Goal: Task Accomplishment & Management: Manage account settings

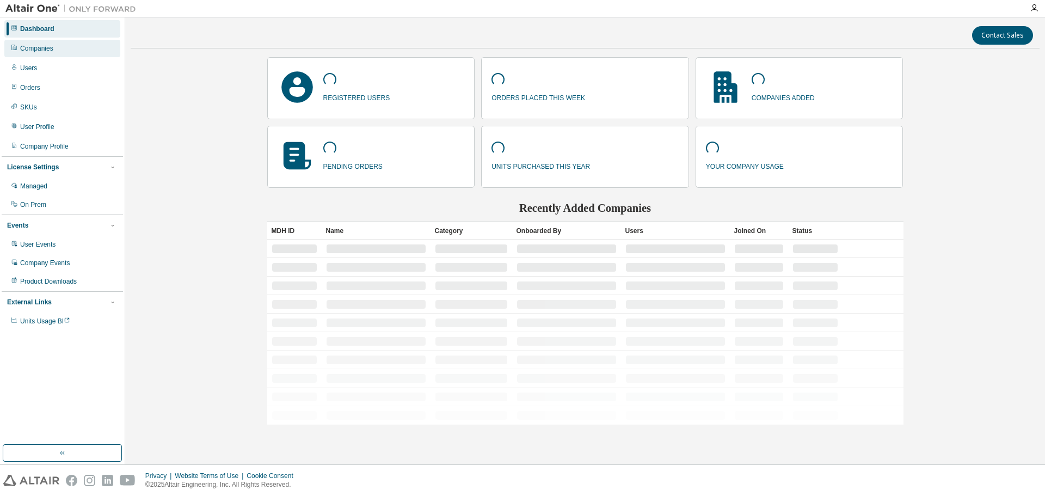
click at [68, 54] on div "Companies" at bounding box center [62, 48] width 116 height 17
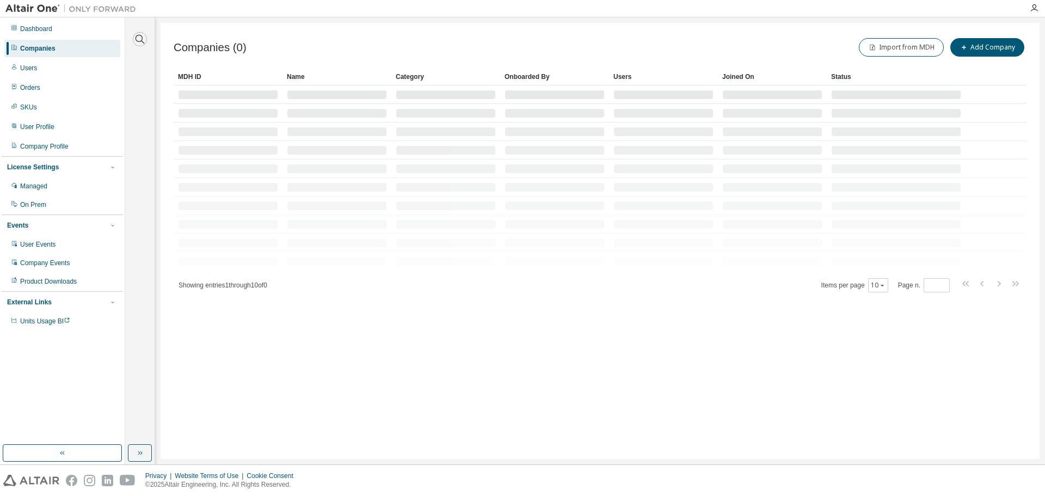
click at [136, 39] on icon "button" at bounding box center [140, 39] width 9 height 9
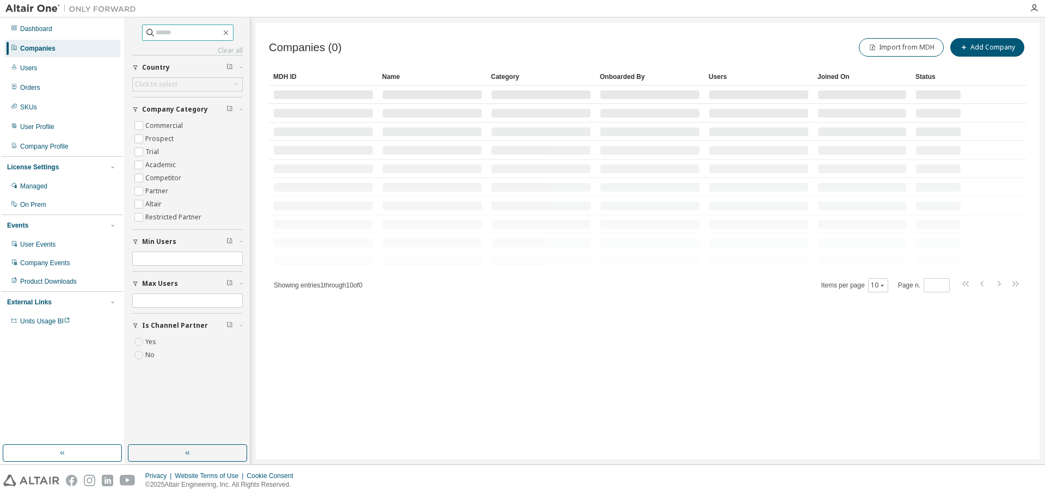
click at [163, 36] on input "text" at bounding box center [188, 32] width 65 height 11
paste input "**********"
type input "**********"
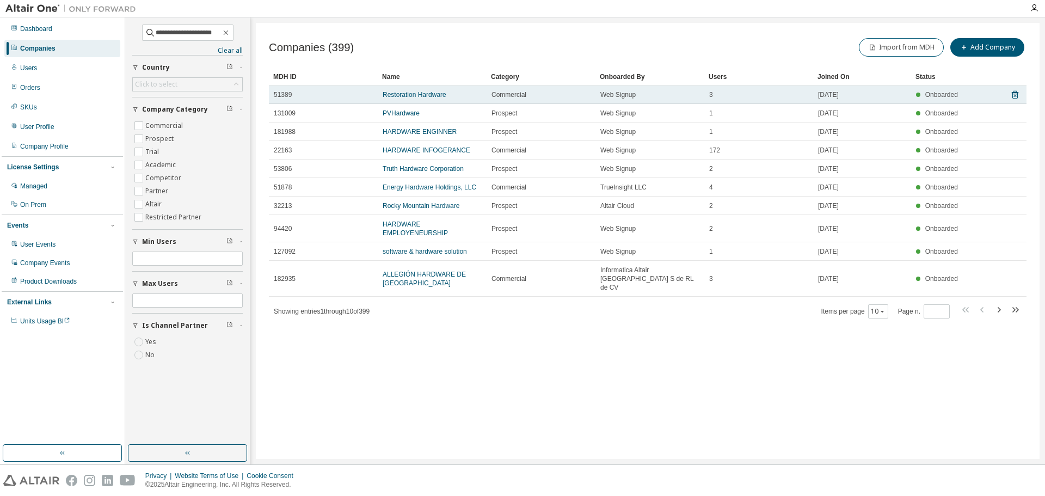
click at [413, 100] on td "Restoration Hardware" at bounding box center [432, 94] width 109 height 19
click at [416, 94] on link "Restoration Hardware" at bounding box center [415, 95] width 64 height 8
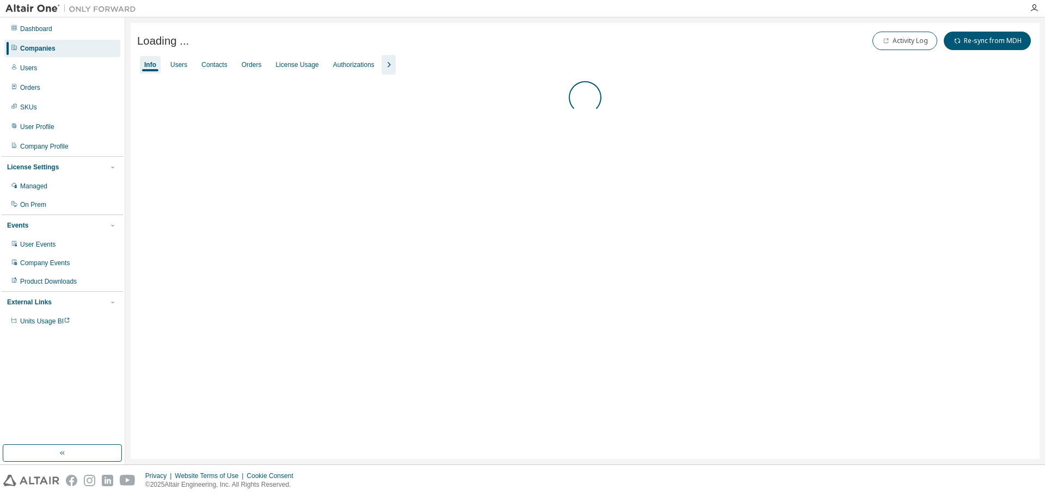
click at [296, 66] on div "License Usage" at bounding box center [296, 64] width 43 height 9
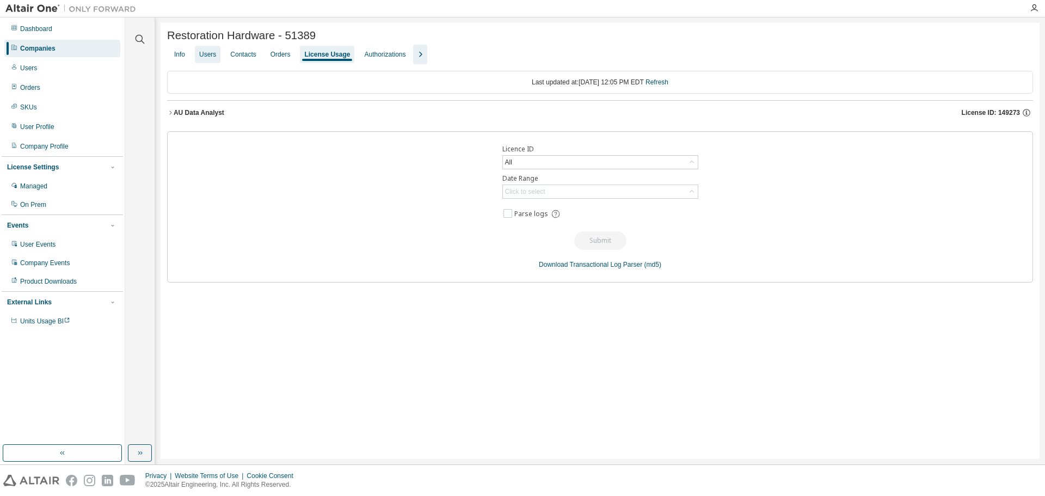
click at [202, 57] on div "Users" at bounding box center [207, 54] width 17 height 9
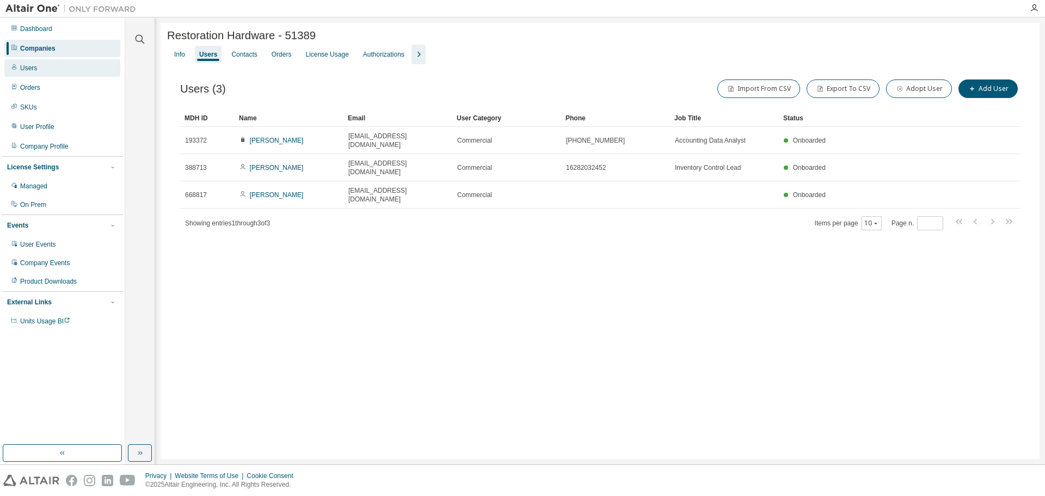
click at [52, 70] on div "Users" at bounding box center [62, 67] width 116 height 17
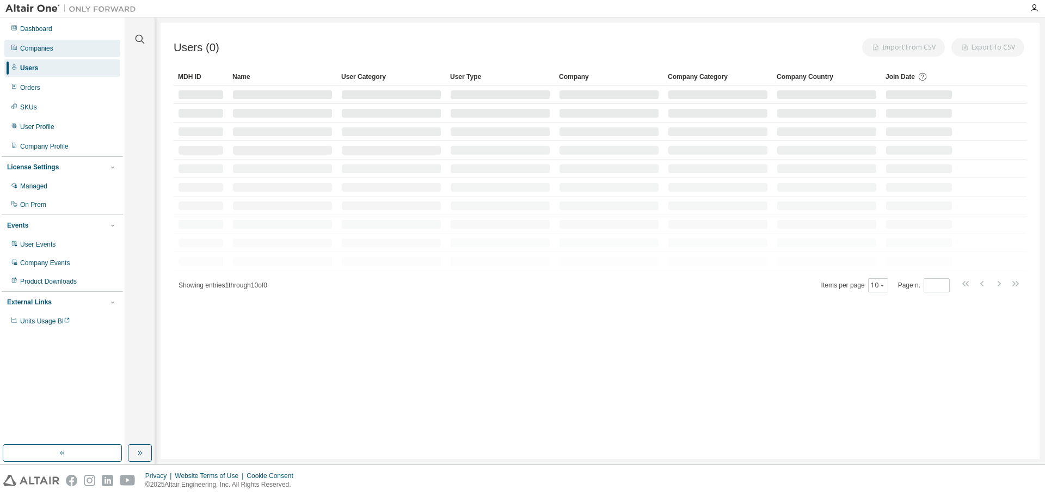
click at [57, 49] on div "Companies" at bounding box center [62, 48] width 116 height 17
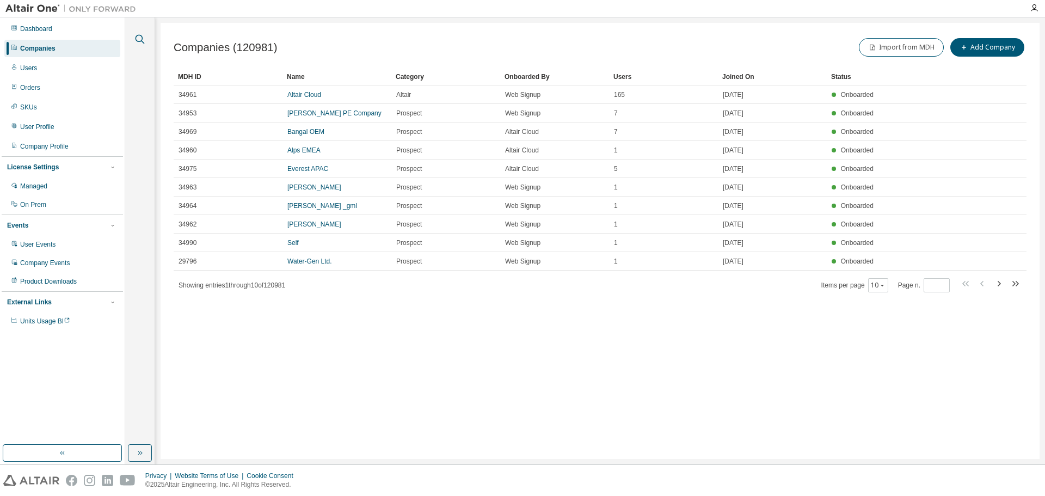
click at [144, 43] on icon "button" at bounding box center [140, 39] width 9 height 9
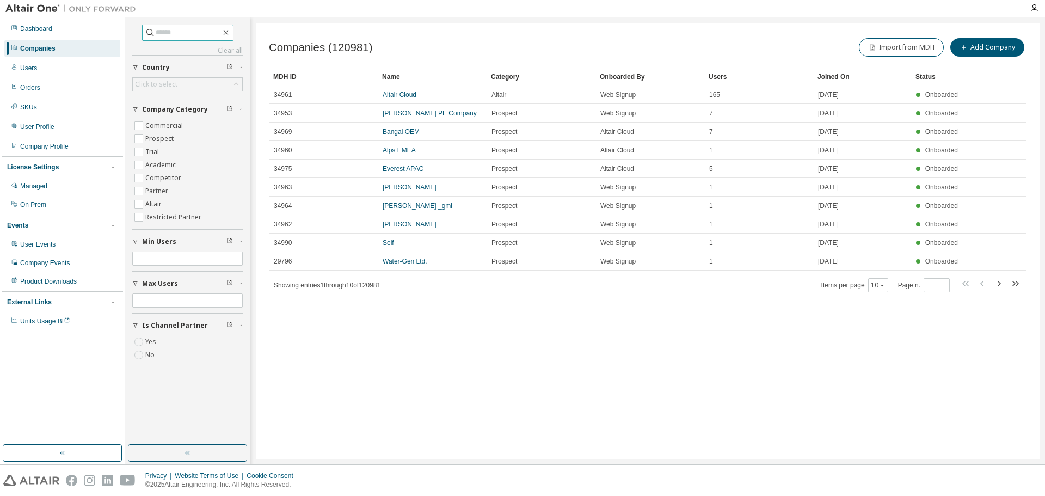
click at [173, 38] on input "text" at bounding box center [188, 32] width 65 height 11
paste input "**********"
type input "**********"
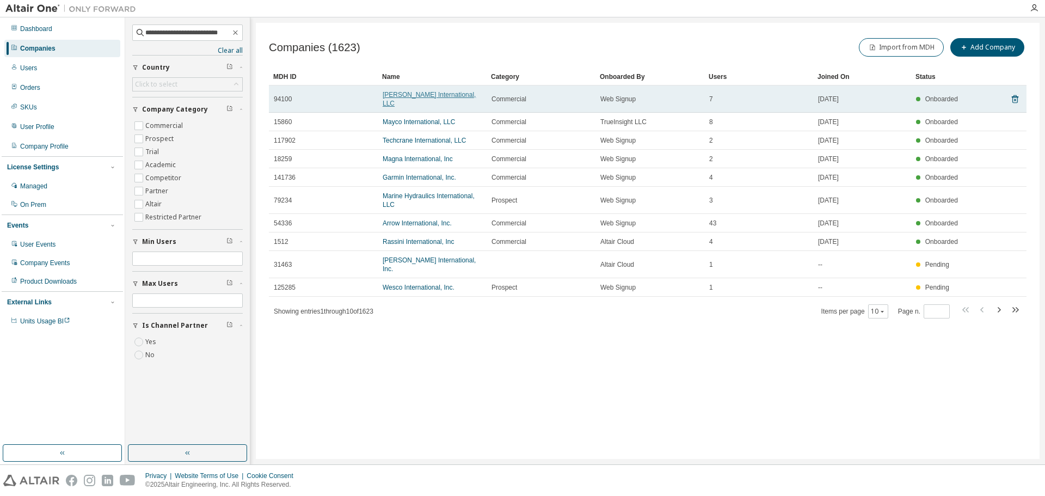
click at [433, 93] on link "[PERSON_NAME] International, LLC" at bounding box center [429, 99] width 93 height 16
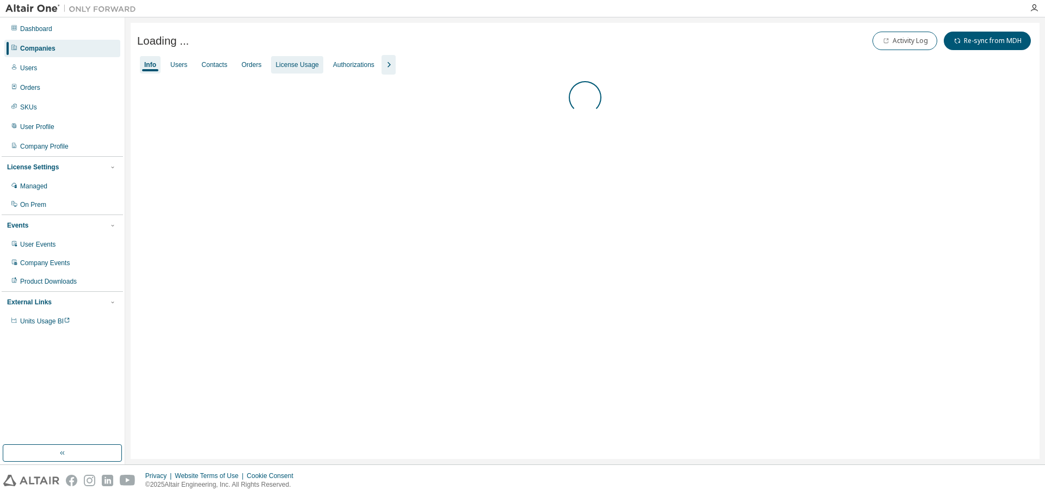
click at [307, 67] on div "License Usage" at bounding box center [296, 64] width 43 height 9
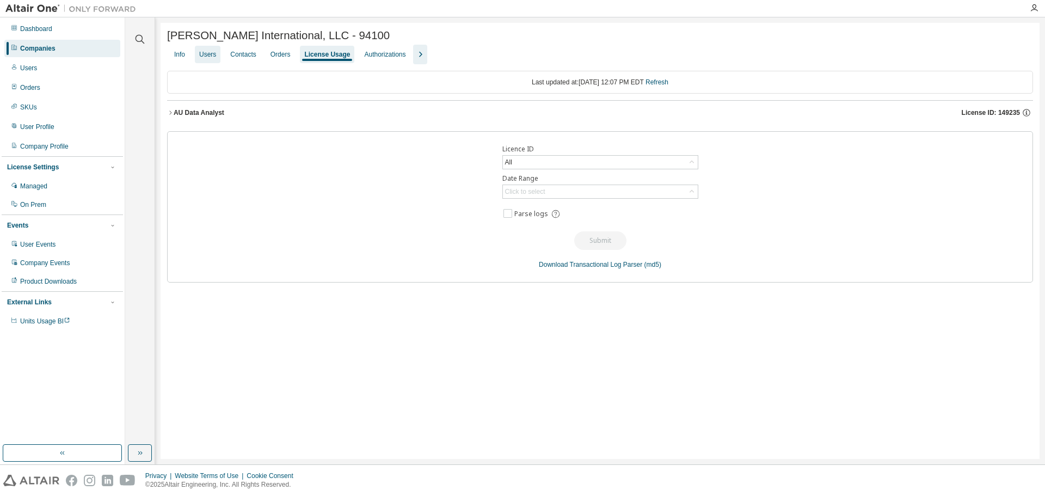
click at [213, 56] on div "Users" at bounding box center [207, 54] width 17 height 9
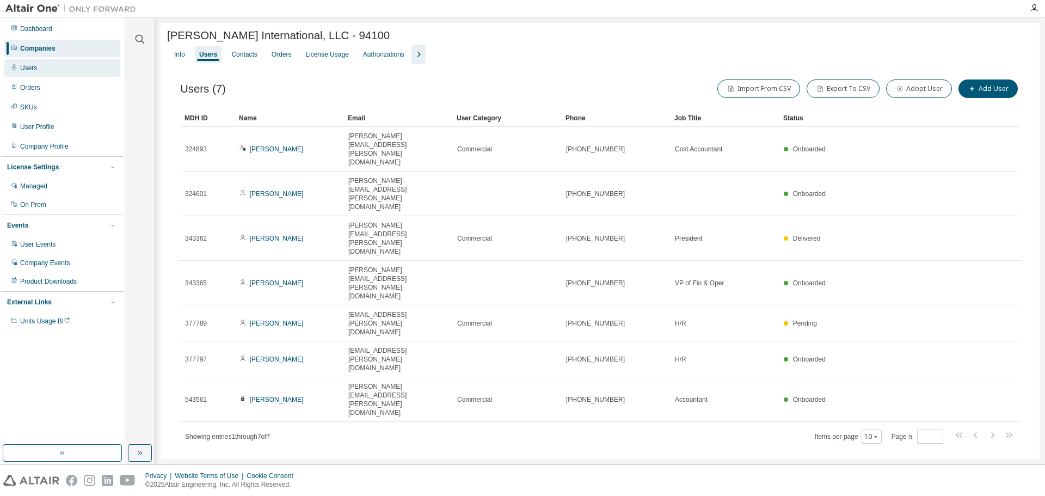
click at [92, 62] on div "Users" at bounding box center [62, 67] width 116 height 17
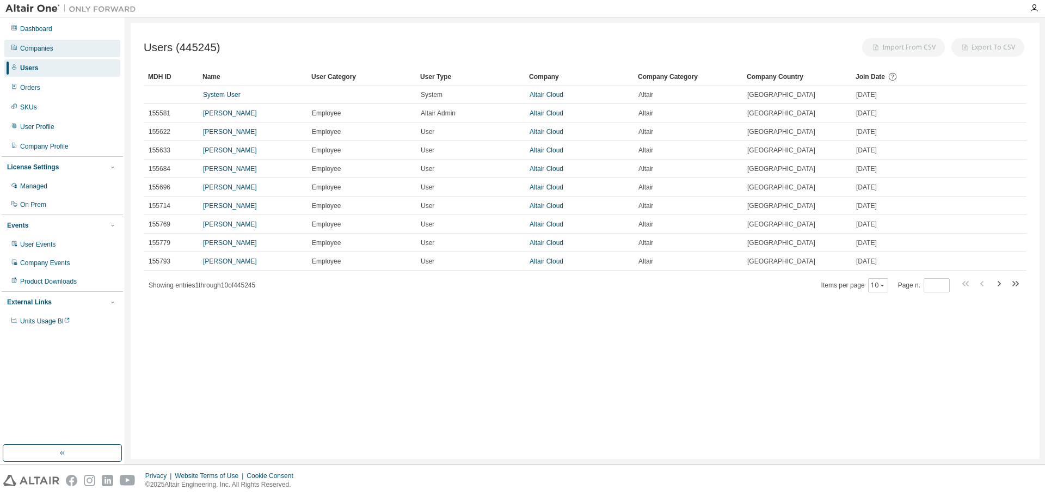
click at [85, 46] on div "Companies" at bounding box center [62, 48] width 116 height 17
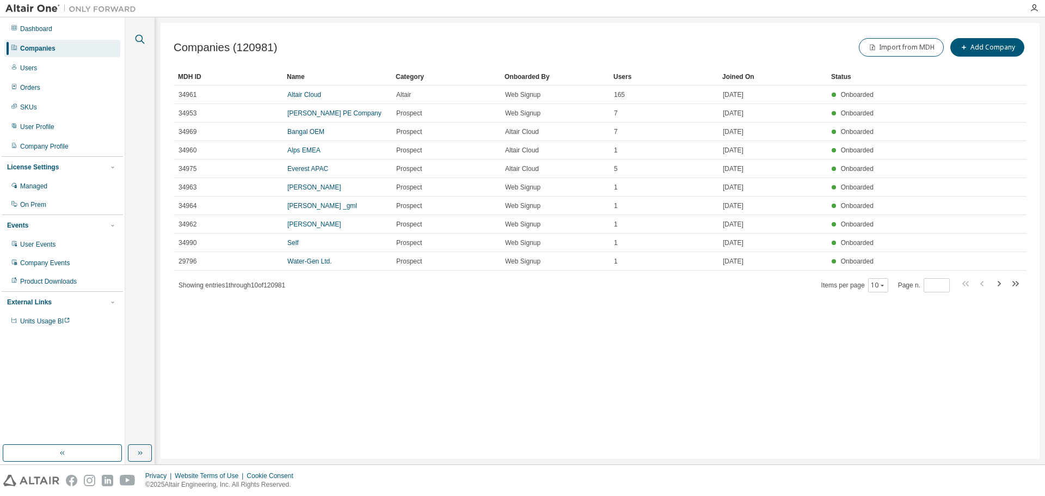
click at [141, 34] on icon "button" at bounding box center [139, 39] width 13 height 13
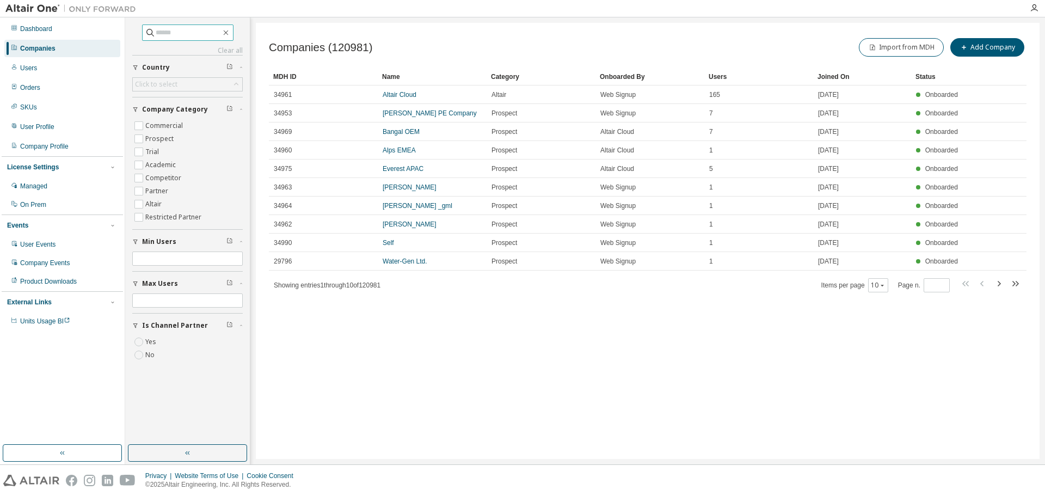
click at [186, 32] on input "text" at bounding box center [188, 32] width 65 height 11
paste input "**********"
type input "**********"
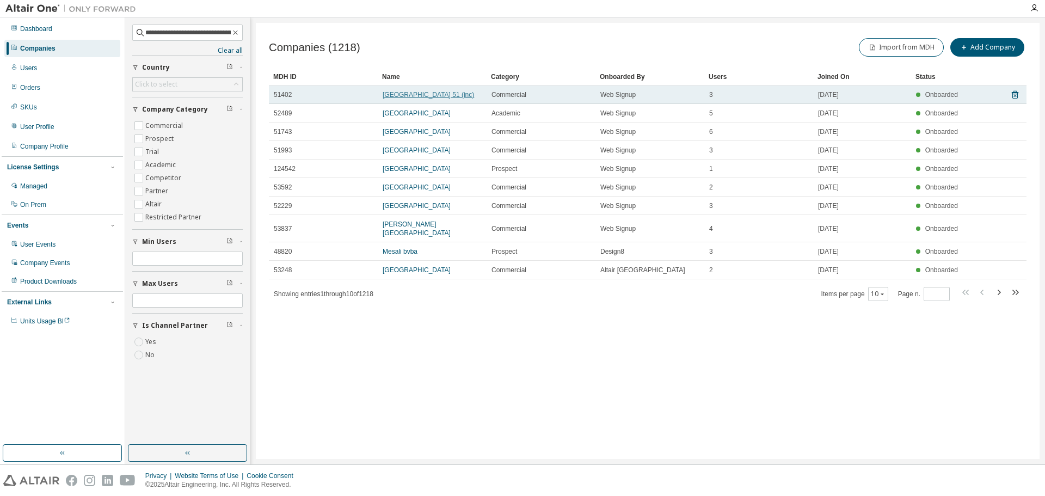
click at [413, 97] on link "[GEOGRAPHIC_DATA] 51 (inc)" at bounding box center [428, 95] width 91 height 8
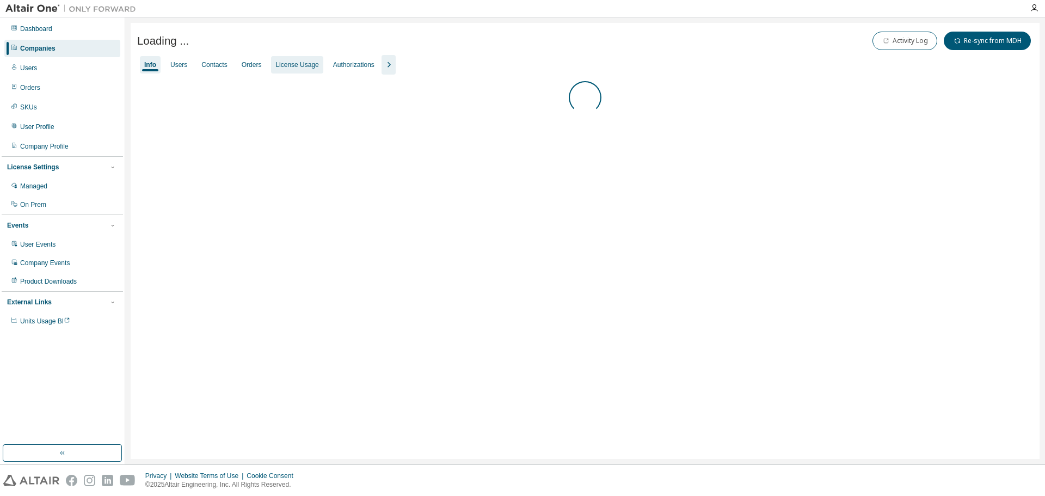
click at [307, 67] on div "License Usage" at bounding box center [296, 64] width 43 height 9
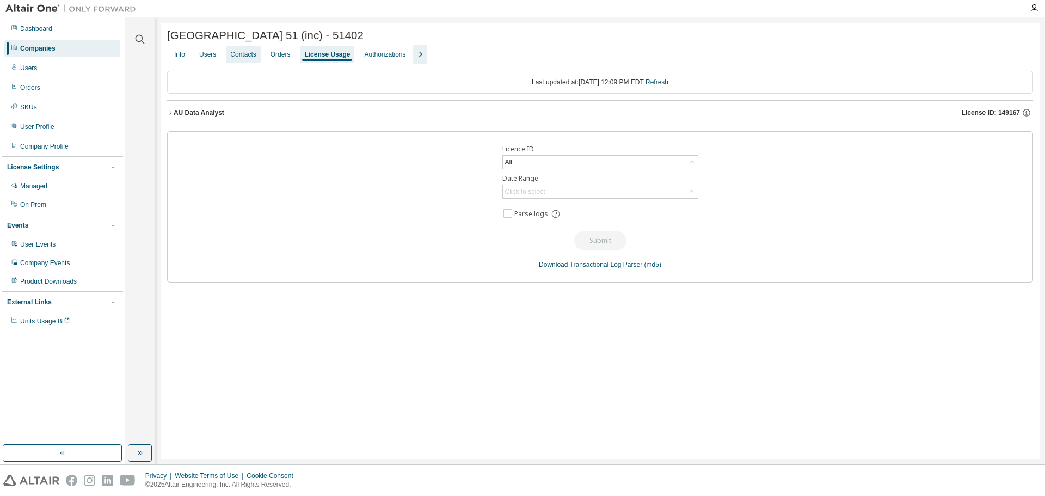
click at [205, 58] on div "Users" at bounding box center [207, 54] width 17 height 9
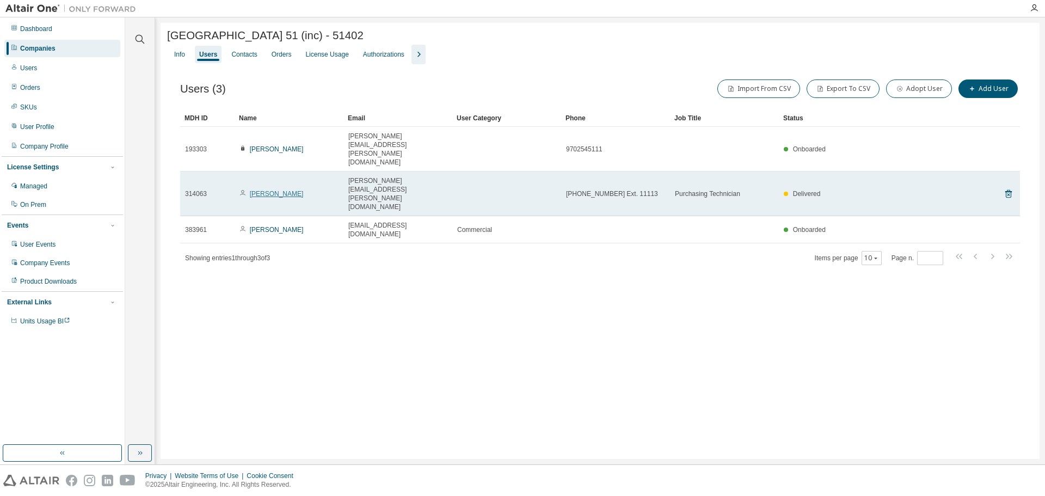
click at [275, 190] on link "[PERSON_NAME]" at bounding box center [277, 194] width 54 height 8
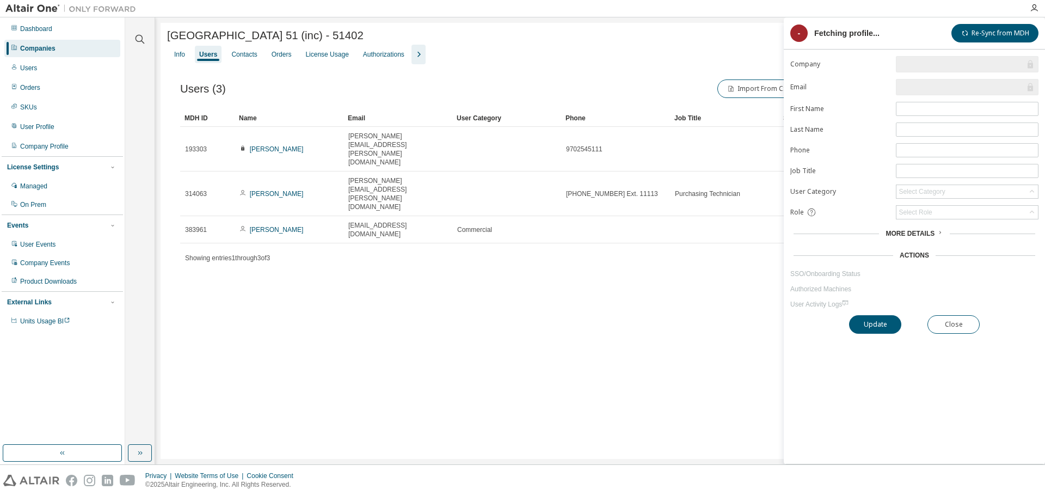
click at [693, 275] on div "[GEOGRAPHIC_DATA] 51 (inc) - 51402 Clear Load Save Save As Field Operator Value…" at bounding box center [600, 241] width 879 height 436
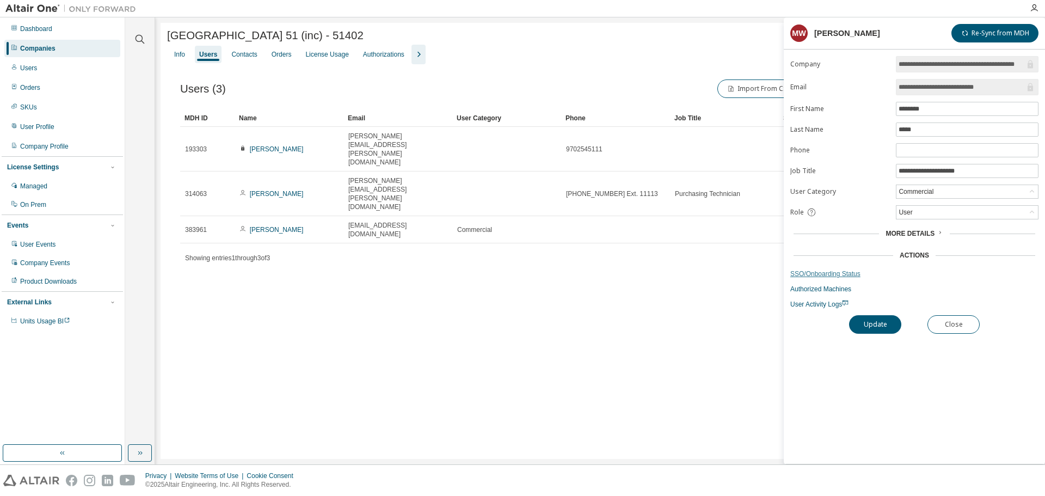
click at [808, 270] on link "SSO/Onboarding Status" at bounding box center [914, 273] width 248 height 9
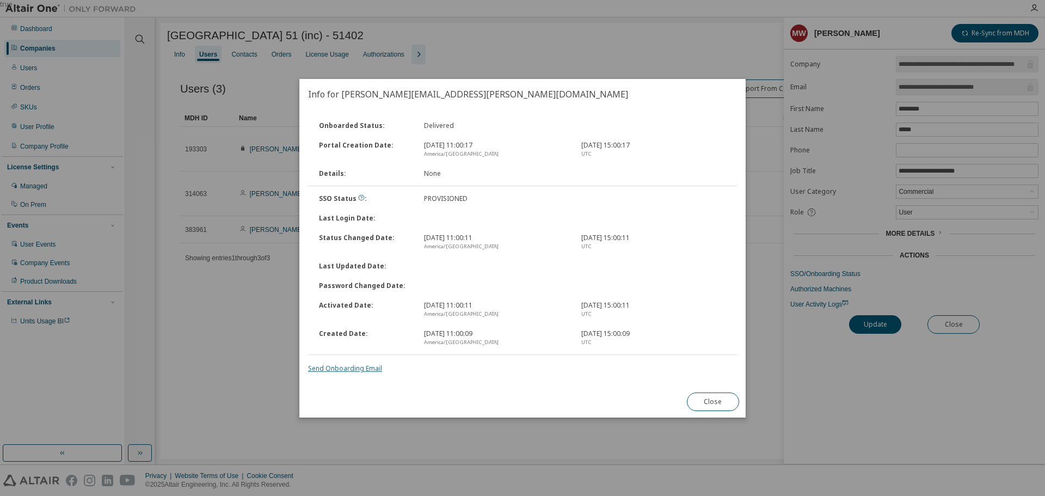
click at [349, 366] on link "Send Onboarding Email" at bounding box center [345, 368] width 74 height 9
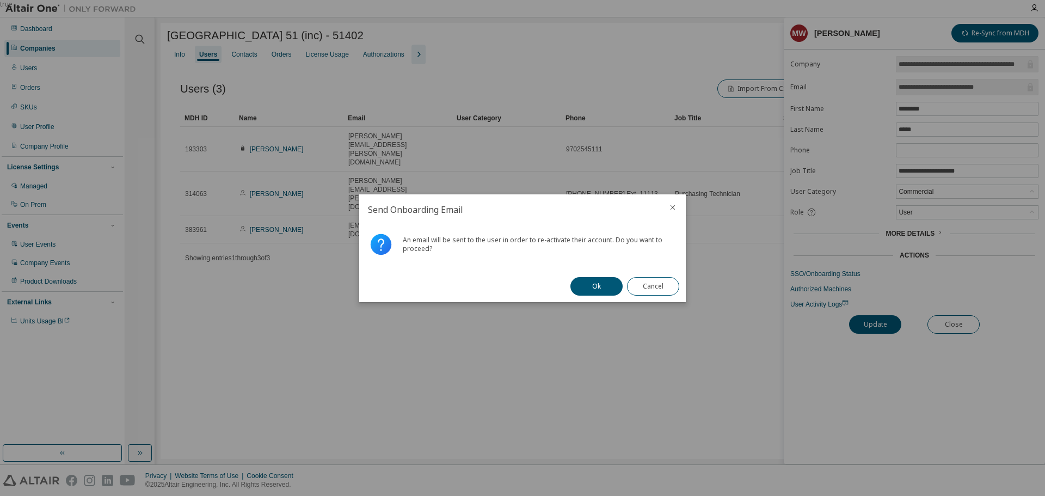
click at [605, 285] on button "Ok" at bounding box center [596, 286] width 52 height 19
click at [635, 286] on button "Close" at bounding box center [653, 286] width 52 height 19
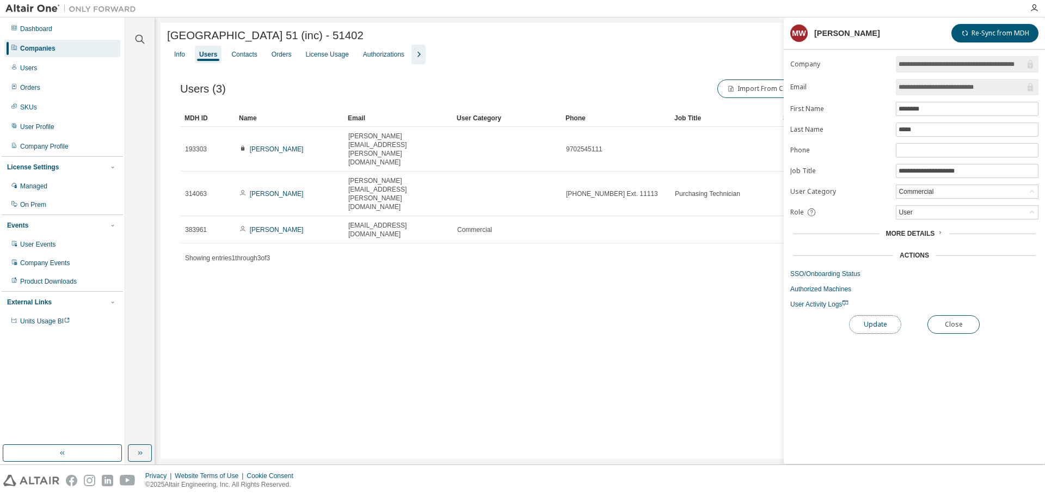
click at [884, 323] on button "Update" at bounding box center [875, 324] width 52 height 19
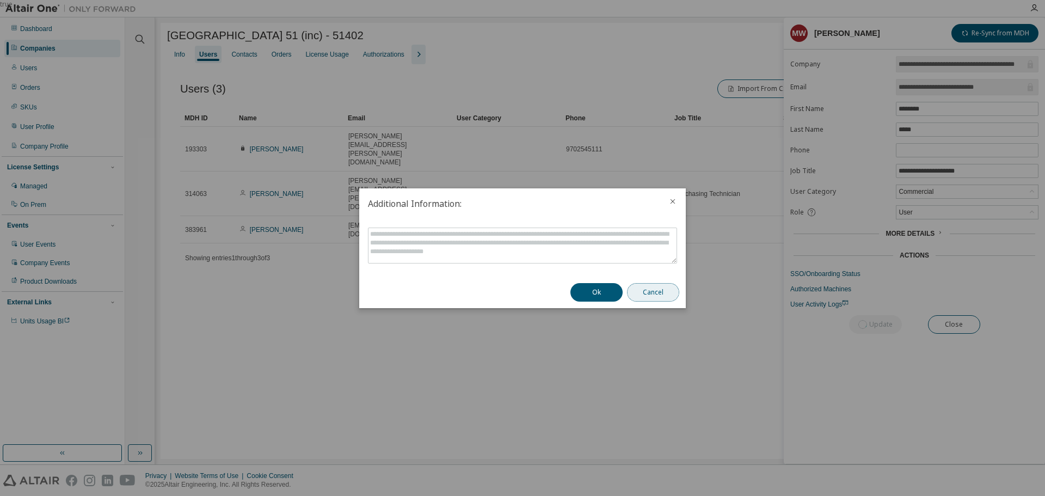
click at [659, 298] on button "Cancel" at bounding box center [653, 292] width 52 height 19
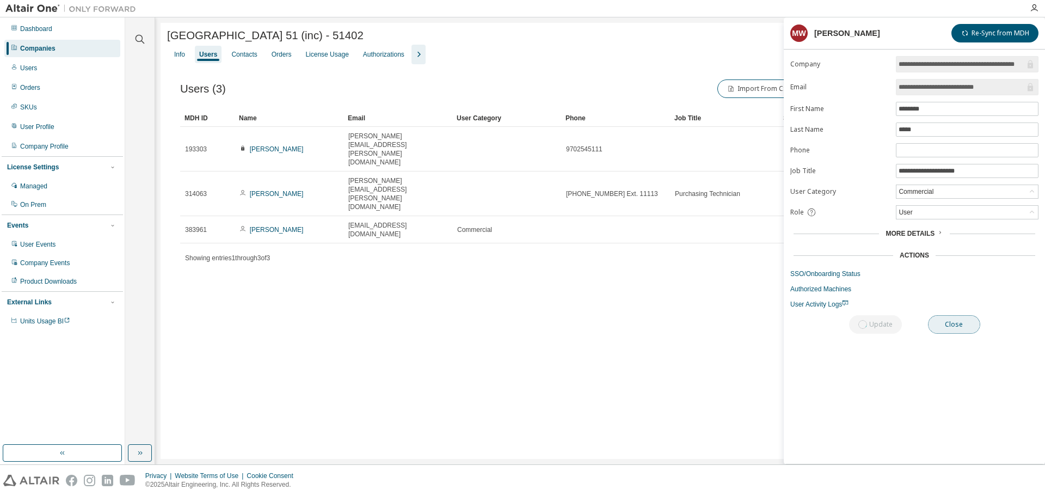
click at [962, 322] on button "Close" at bounding box center [954, 324] width 52 height 19
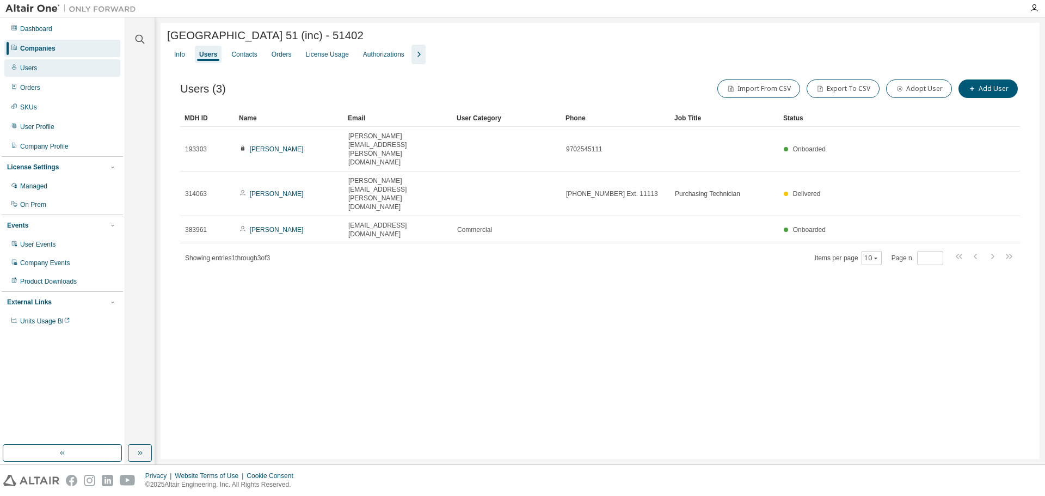
click at [51, 69] on div "Users" at bounding box center [62, 67] width 116 height 17
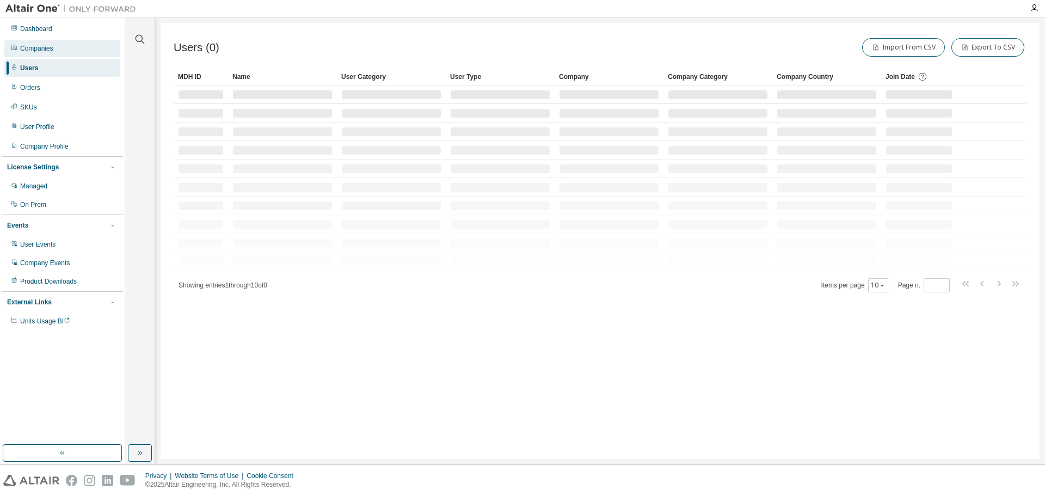
click at [60, 50] on div "Companies" at bounding box center [62, 48] width 116 height 17
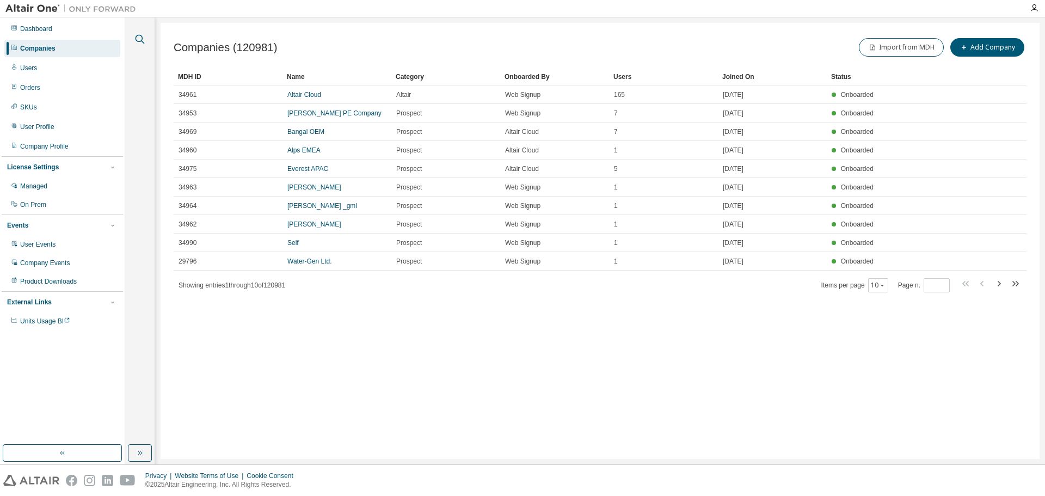
click at [143, 40] on icon "button" at bounding box center [139, 39] width 13 height 13
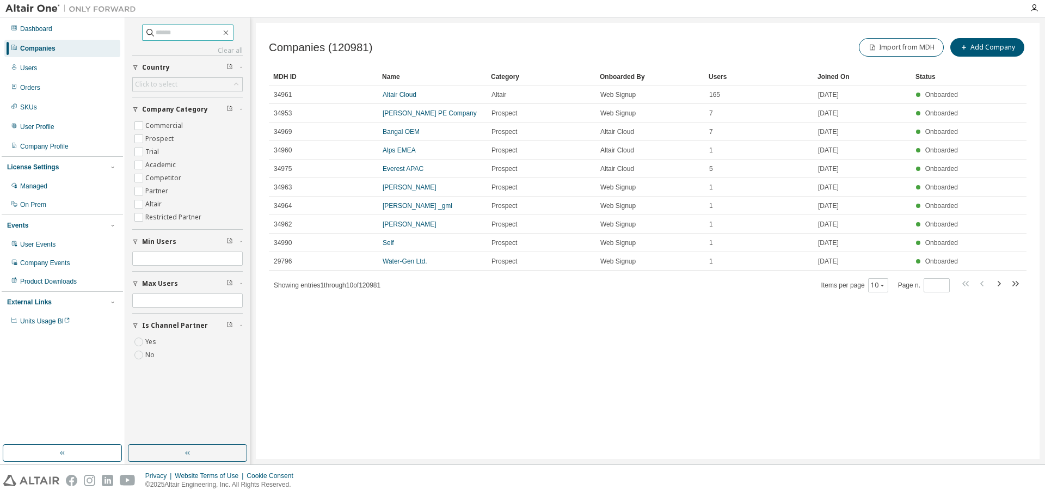
click at [189, 33] on input "text" at bounding box center [188, 32] width 65 height 11
paste input "**********"
type input "**********"
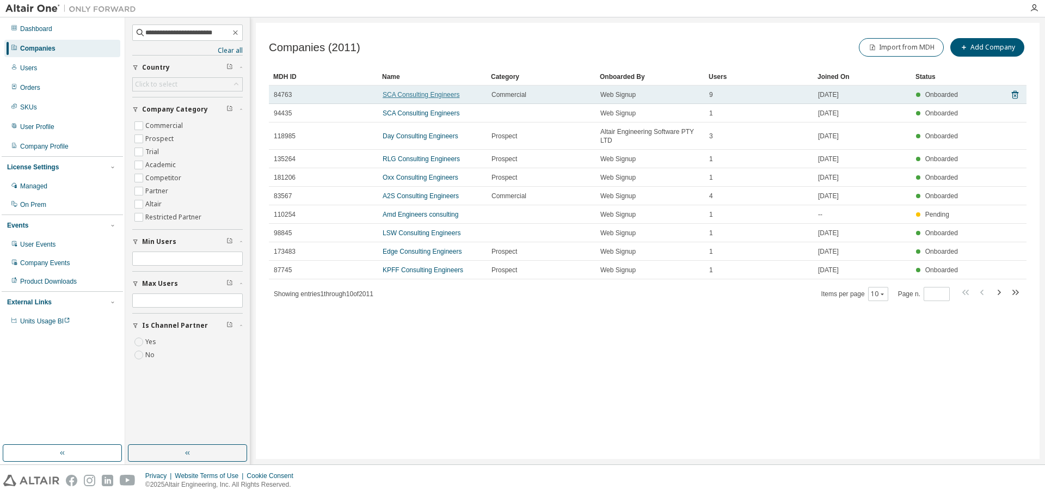
click at [445, 97] on link "SCA Consulting Engineers" at bounding box center [421, 95] width 77 height 8
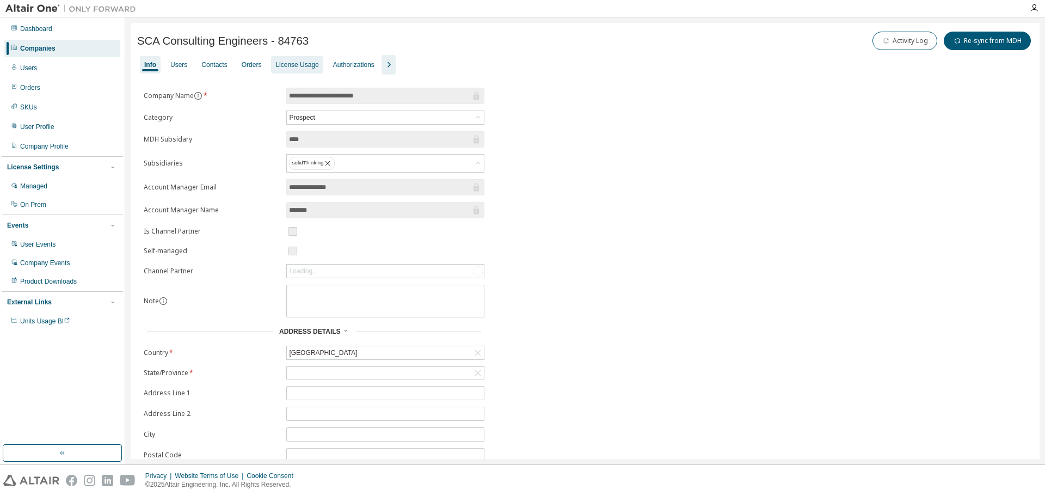
click at [293, 66] on div "License Usage" at bounding box center [296, 64] width 43 height 9
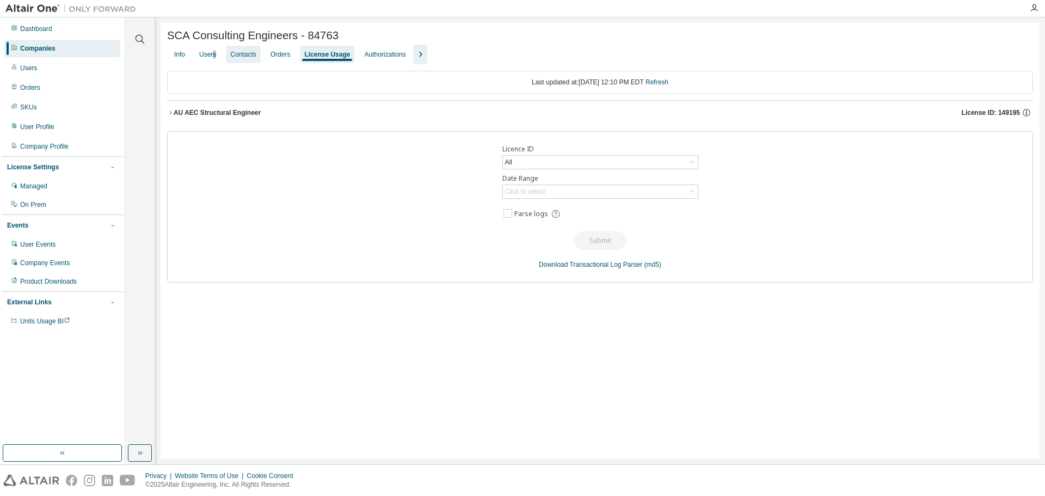
click at [214, 56] on div "Users" at bounding box center [207, 54] width 17 height 9
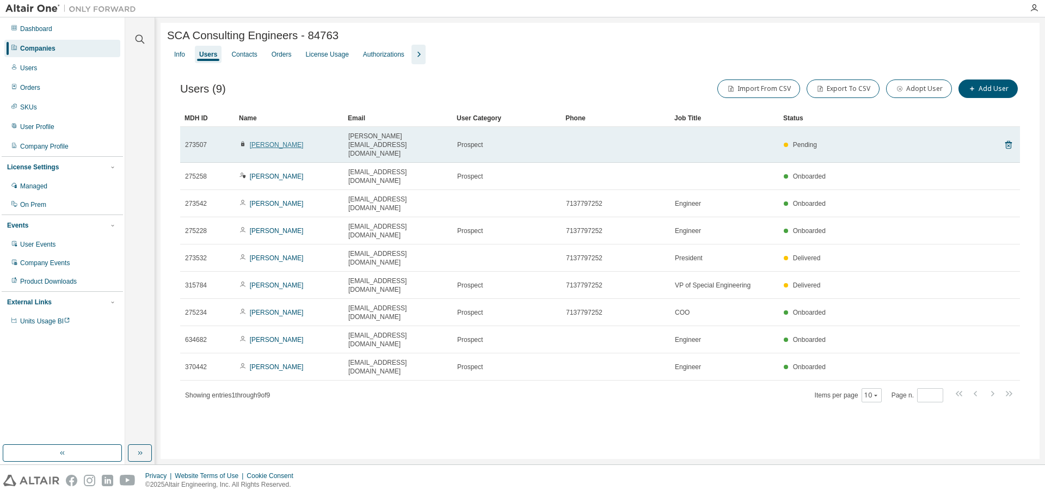
click at [270, 142] on link "[PERSON_NAME]" at bounding box center [277, 145] width 54 height 8
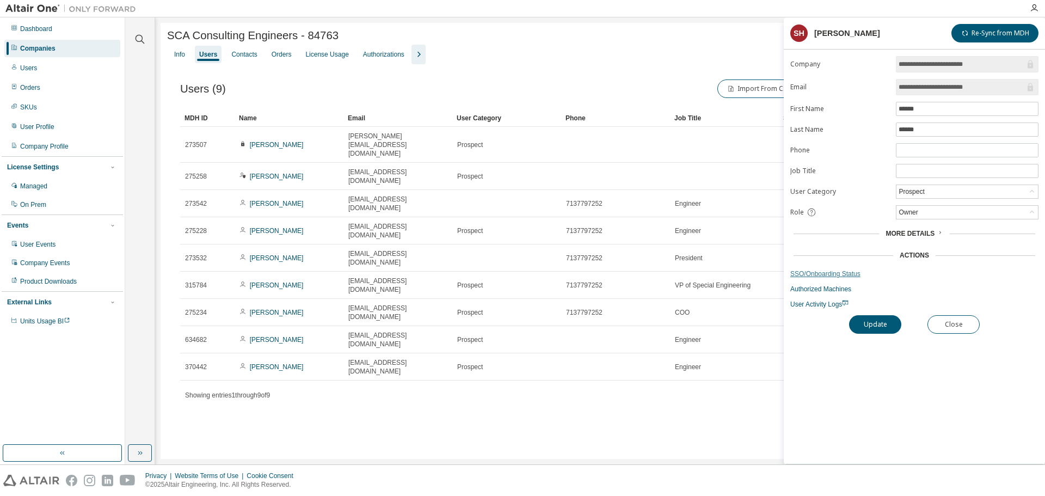
click at [832, 273] on link "SSO/Onboarding Status" at bounding box center [914, 273] width 248 height 9
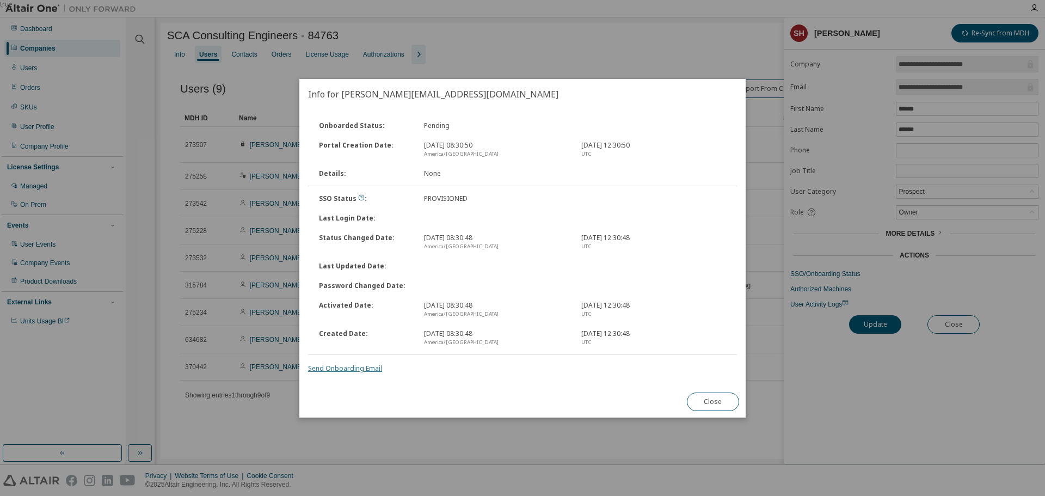
click at [350, 369] on link "Send Onboarding Email" at bounding box center [345, 368] width 74 height 9
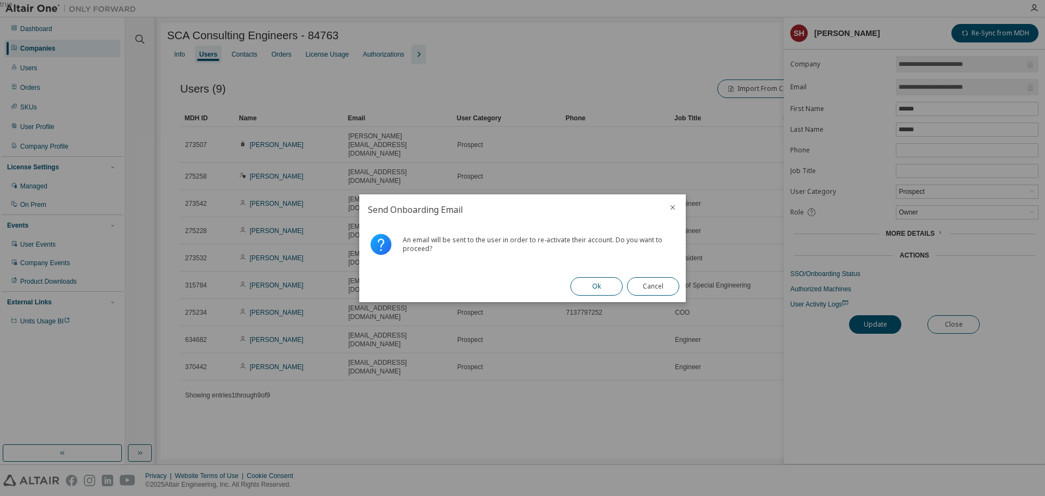
click at [601, 285] on button "Ok" at bounding box center [596, 286] width 52 height 19
click at [645, 285] on button "Close" at bounding box center [653, 286] width 52 height 19
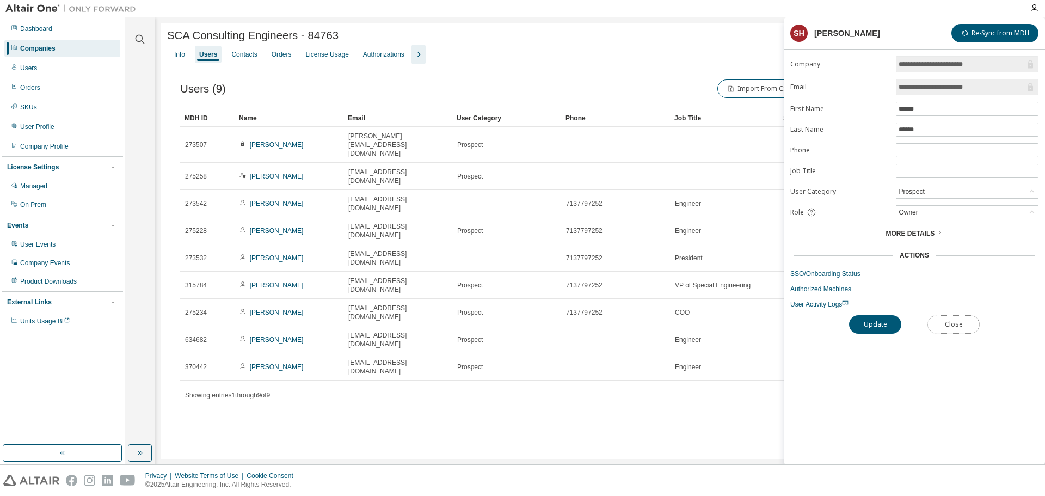
click at [953, 327] on button "Close" at bounding box center [953, 324] width 52 height 19
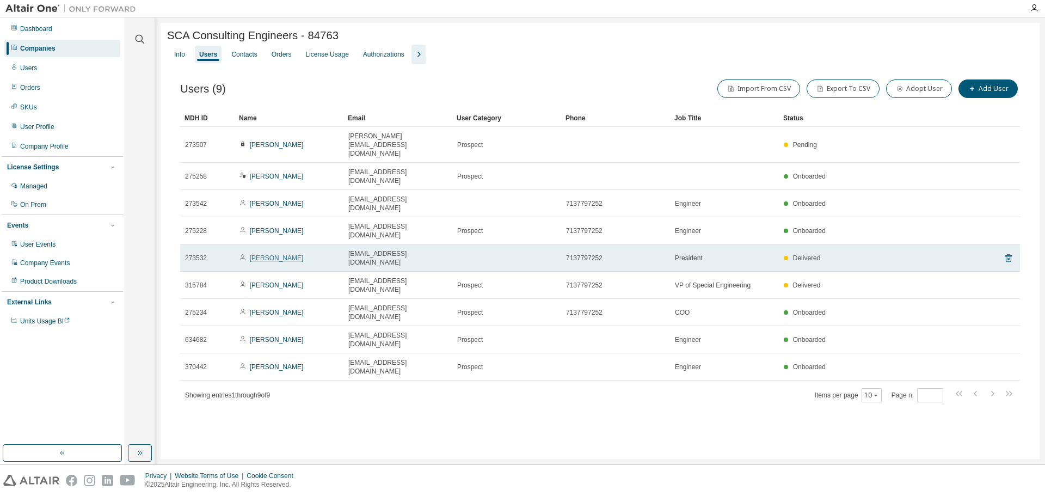
click at [275, 254] on link "[PERSON_NAME]" at bounding box center [277, 258] width 54 height 8
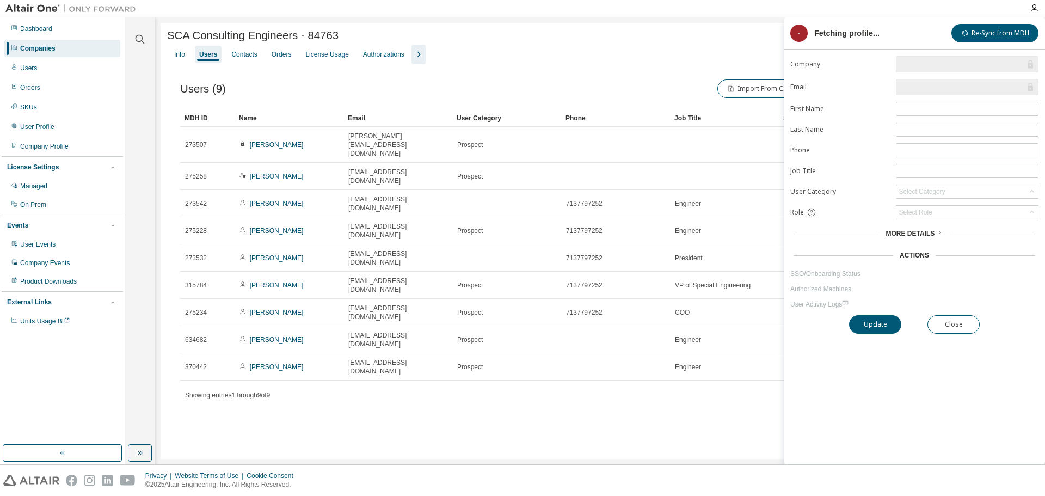
click at [821, 395] on div "Company Email First Name Last Name Phone Job Title User Category Select Categor…" at bounding box center [914, 260] width 261 height 408
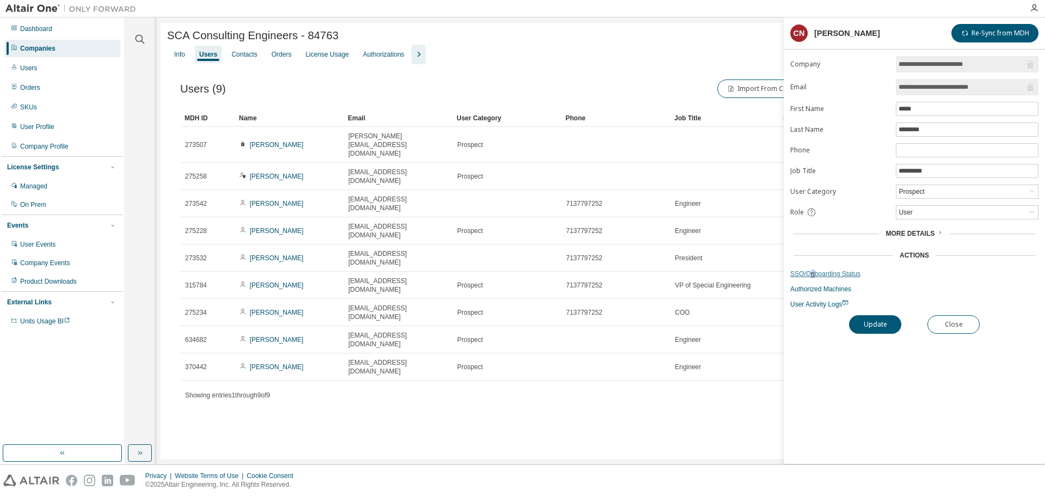
click at [811, 274] on link "SSO/Onboarding Status" at bounding box center [914, 273] width 248 height 9
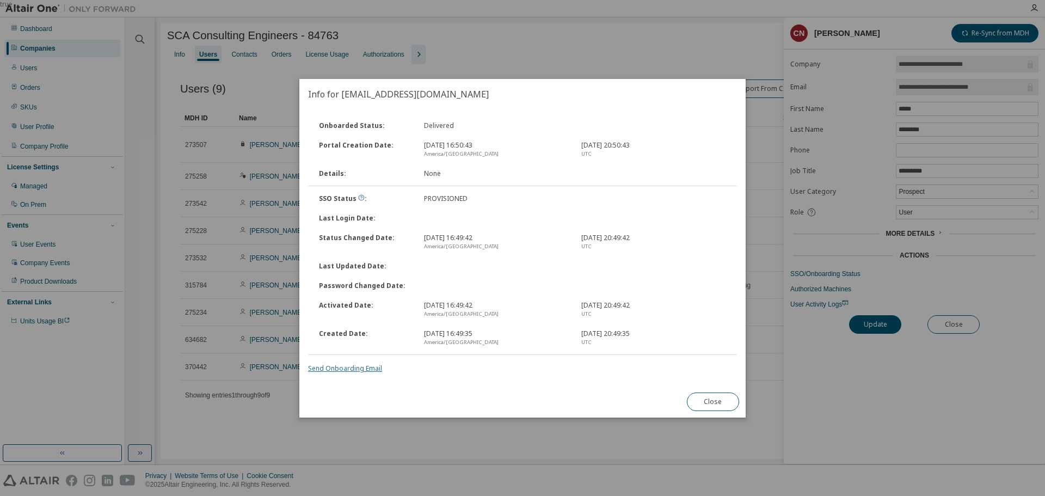
click at [346, 366] on link "Send Onboarding Email" at bounding box center [345, 368] width 74 height 9
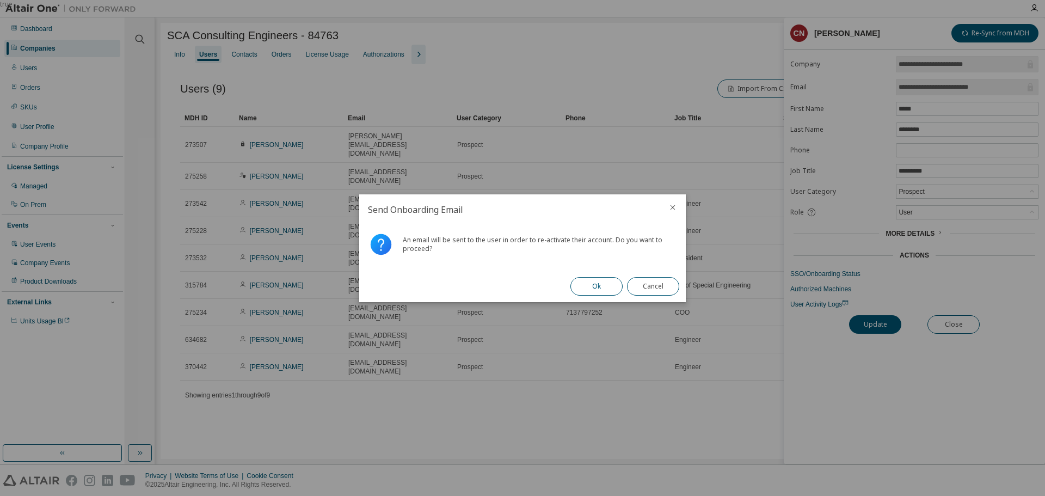
click at [589, 288] on button "Ok" at bounding box center [596, 286] width 52 height 19
click at [659, 293] on button "Close" at bounding box center [653, 286] width 52 height 19
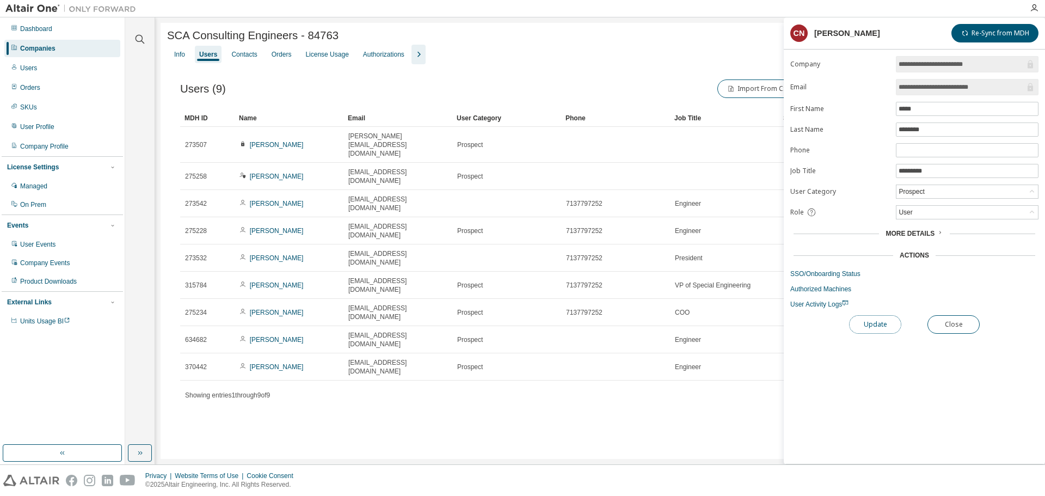
click at [884, 331] on button "Update" at bounding box center [875, 324] width 52 height 19
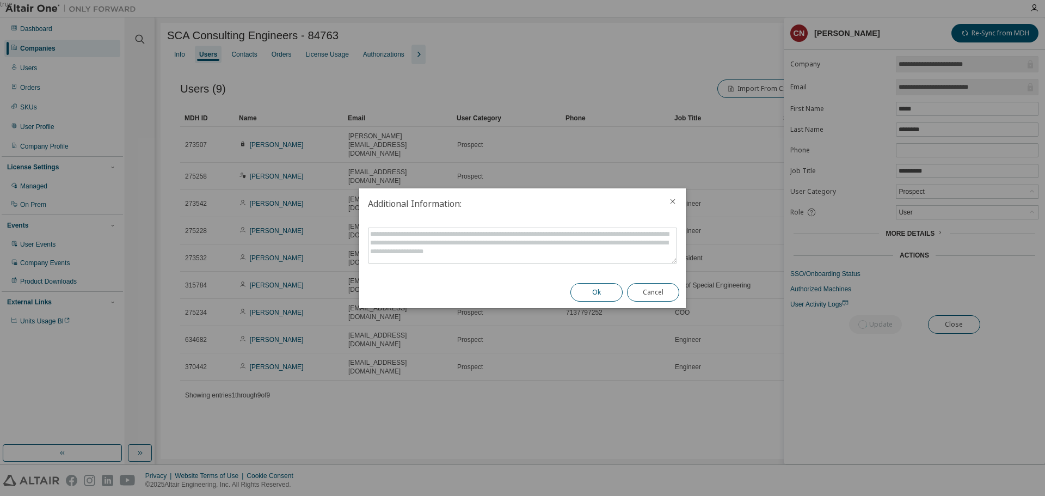
click at [605, 292] on button "Ok" at bounding box center [596, 292] width 52 height 19
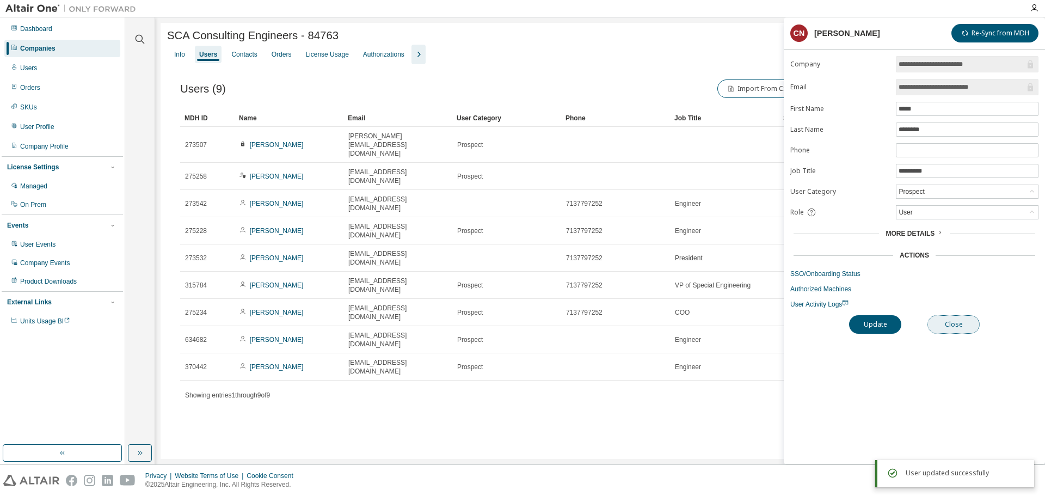
click at [971, 326] on button "Close" at bounding box center [953, 324] width 52 height 19
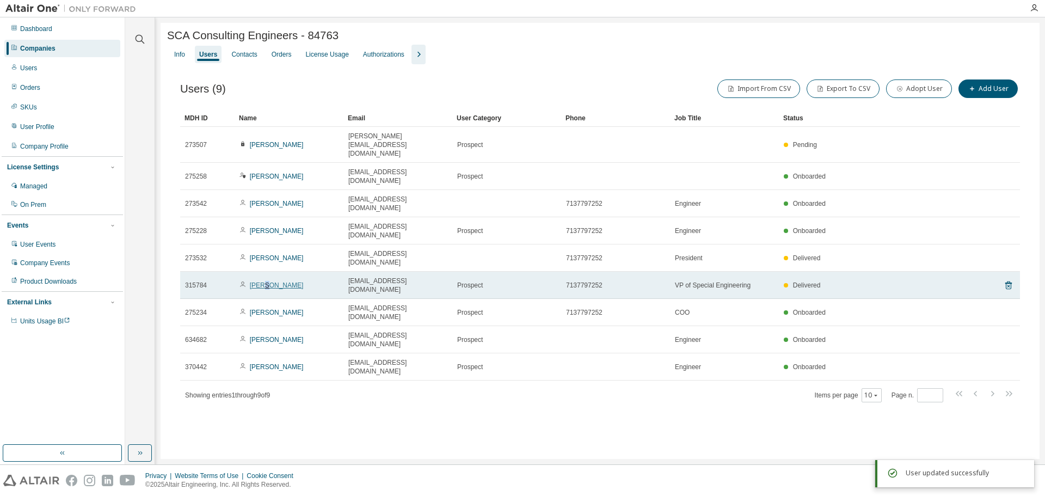
click at [267, 281] on link "[PERSON_NAME]" at bounding box center [277, 285] width 54 height 8
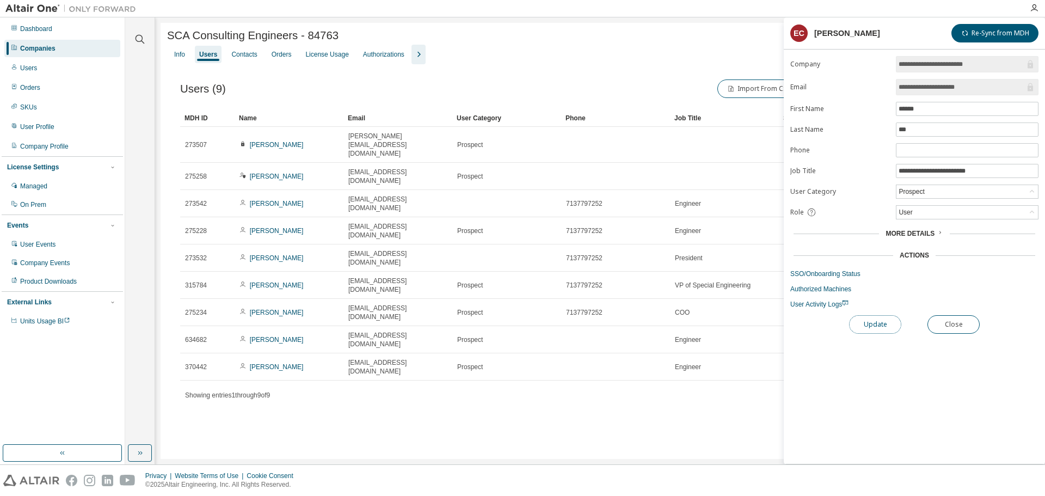
click at [880, 321] on button "Update" at bounding box center [875, 324] width 52 height 19
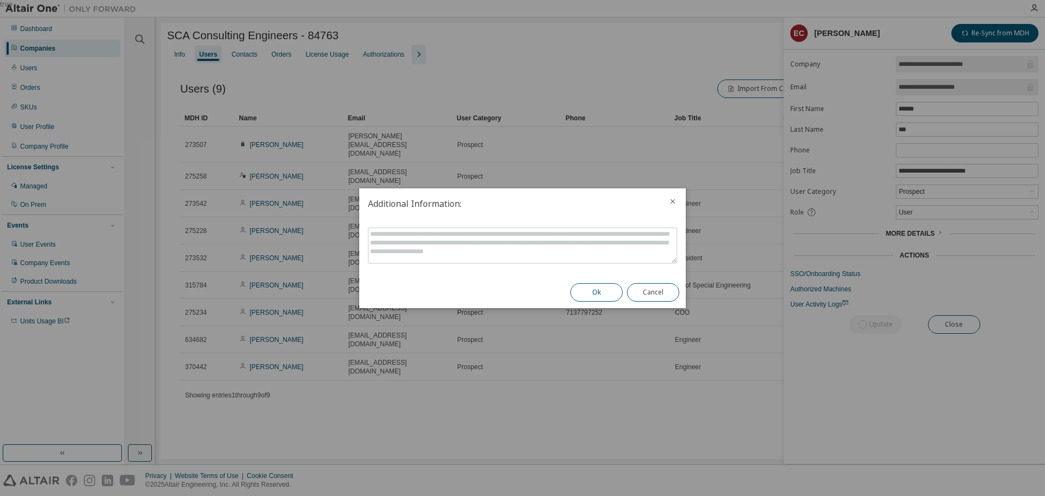
click at [576, 287] on button "Ok" at bounding box center [596, 292] width 52 height 19
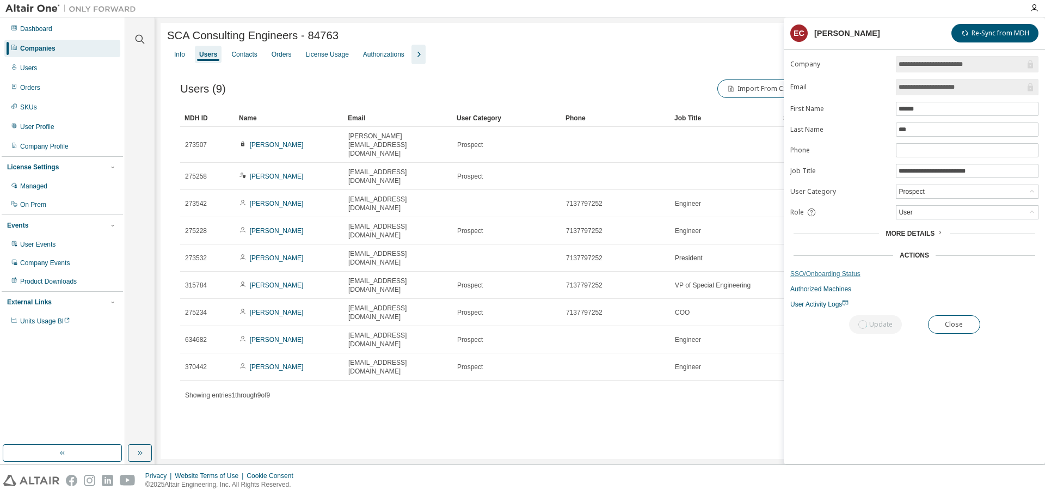
click at [835, 275] on link "SSO/Onboarding Status" at bounding box center [914, 273] width 248 height 9
click at [969, 326] on button "Close" at bounding box center [953, 324] width 52 height 19
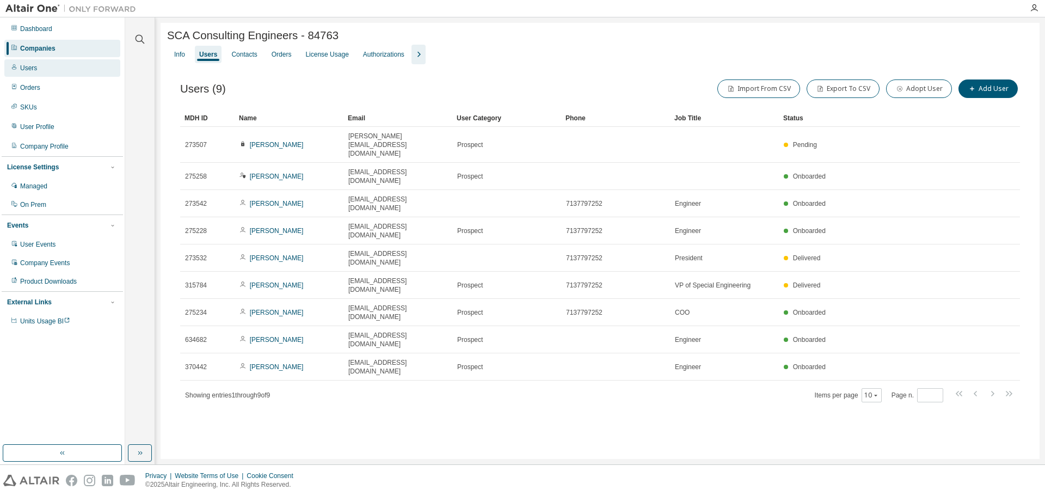
click at [58, 69] on div "Users" at bounding box center [62, 67] width 116 height 17
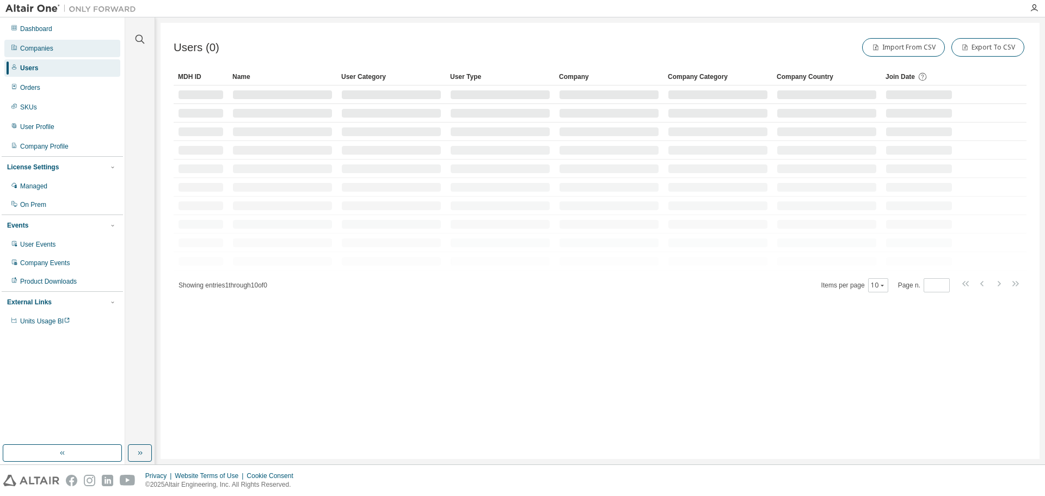
click at [66, 53] on div "Companies" at bounding box center [62, 48] width 116 height 17
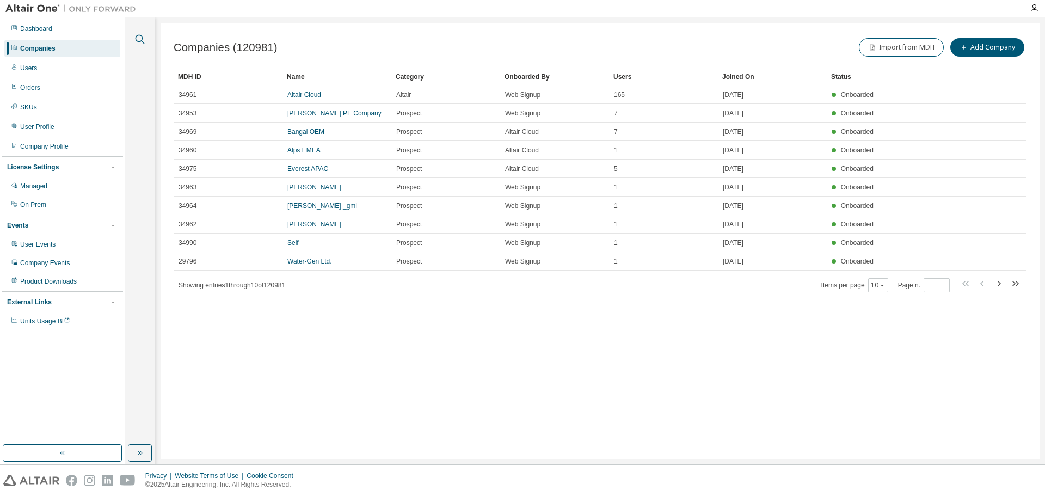
click at [144, 41] on icon "button" at bounding box center [139, 39] width 13 height 13
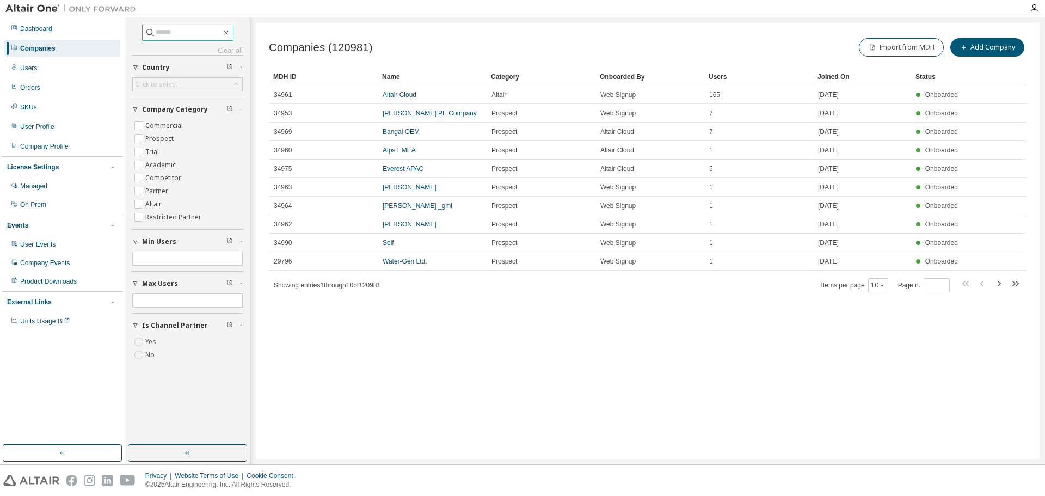
click at [188, 40] on span at bounding box center [187, 32] width 91 height 16
click at [193, 35] on input "text" at bounding box center [188, 32] width 65 height 11
paste input "****"
type input "****"
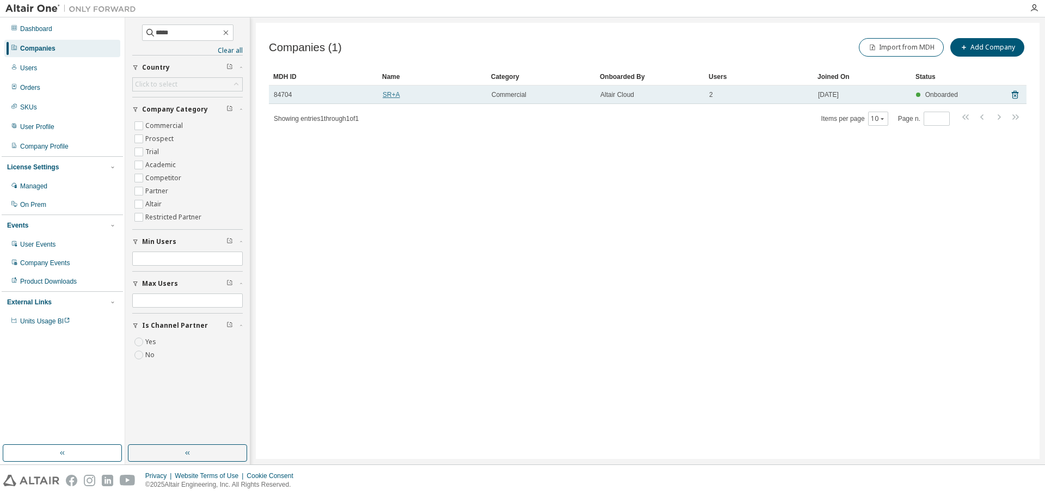
click at [389, 96] on link "SR+A" at bounding box center [391, 95] width 17 height 8
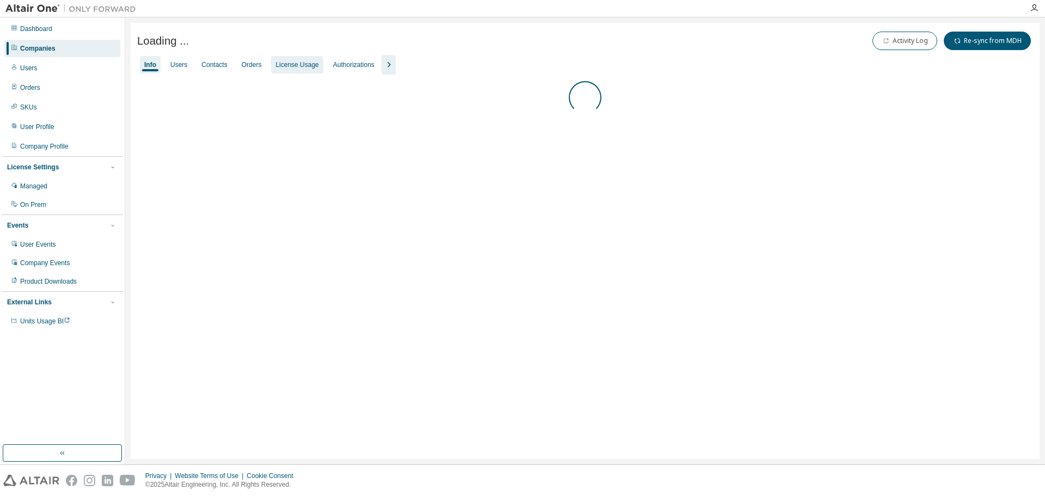
click at [289, 63] on div "License Usage" at bounding box center [296, 64] width 43 height 9
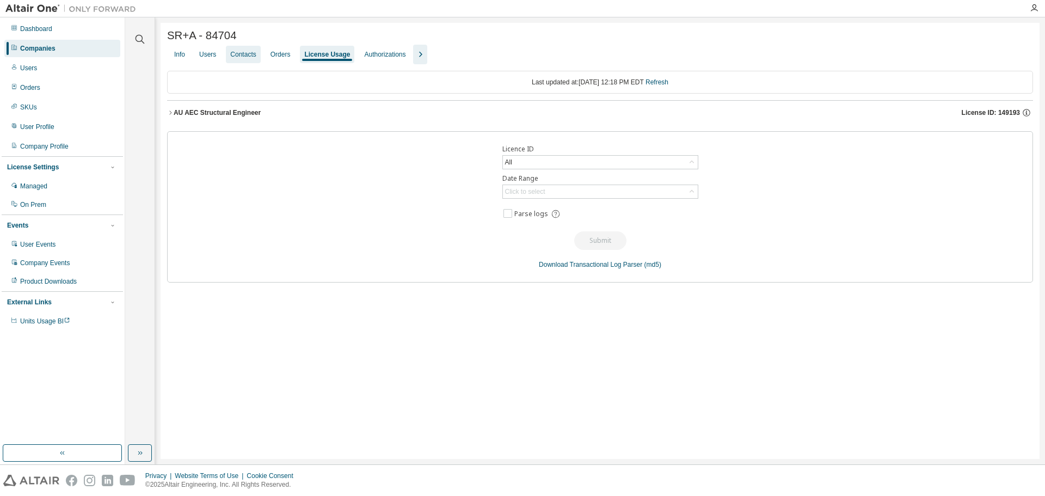
click at [215, 62] on div "Users" at bounding box center [208, 54] width 26 height 17
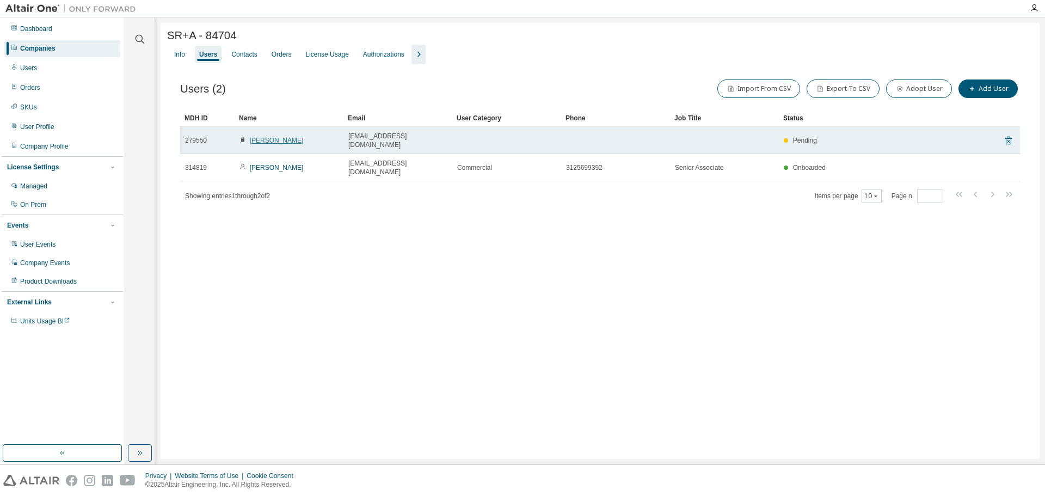
click at [267, 140] on link "[PERSON_NAME]" at bounding box center [277, 141] width 54 height 8
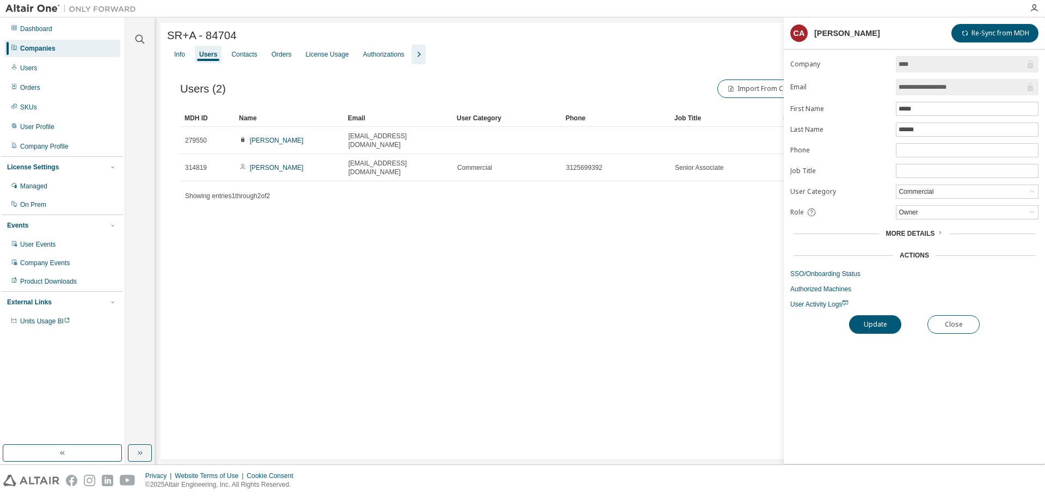
drag, startPoint x: 538, startPoint y: 278, endPoint x: 538, endPoint y: 264, distance: 14.2
click at [538, 279] on div "SR+A - 84704 Clear Load Save Save As Field Operator Value Select filter Select …" at bounding box center [600, 241] width 879 height 436
click at [828, 269] on link "SSO/Onboarding Status" at bounding box center [914, 273] width 248 height 9
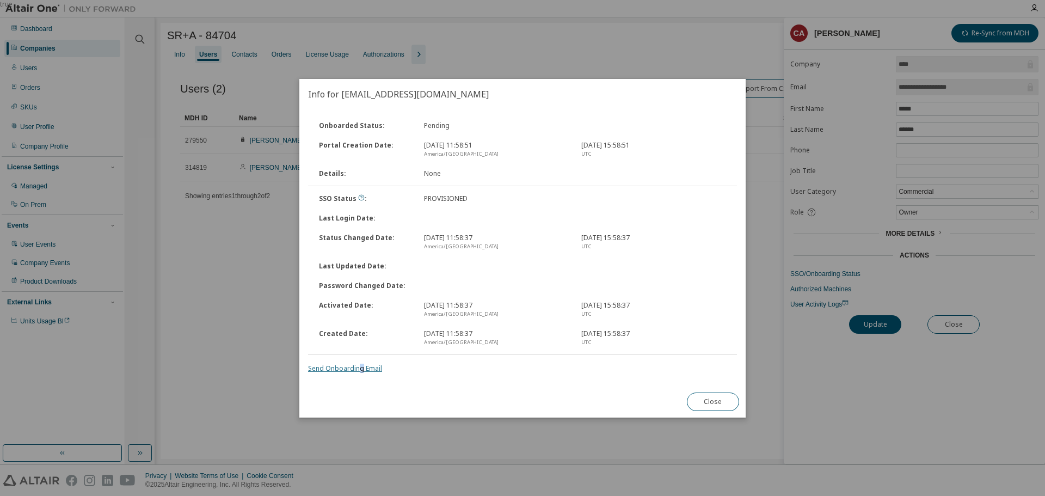
click at [361, 366] on link "Send Onboarding Email" at bounding box center [345, 368] width 74 height 9
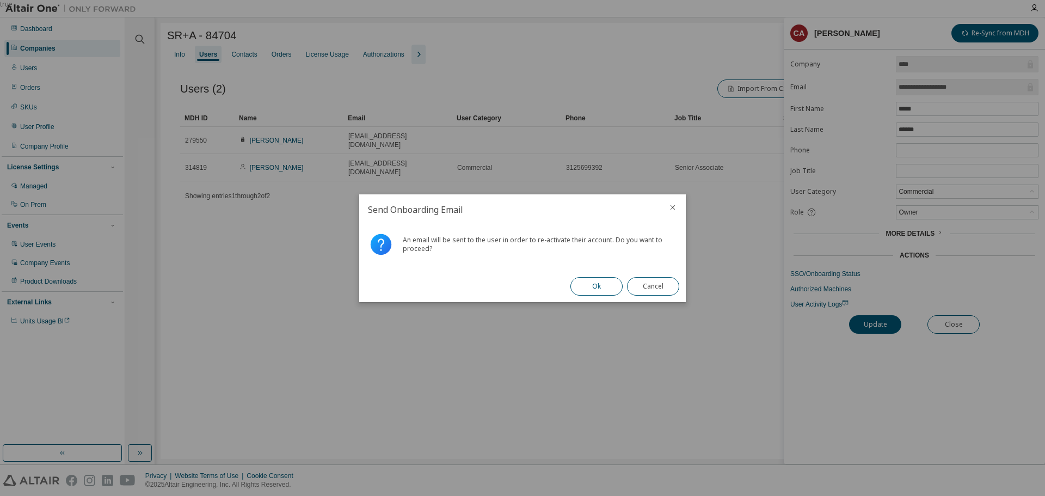
click at [589, 284] on button "Ok" at bounding box center [596, 286] width 52 height 19
click at [638, 291] on button "Close" at bounding box center [653, 286] width 52 height 19
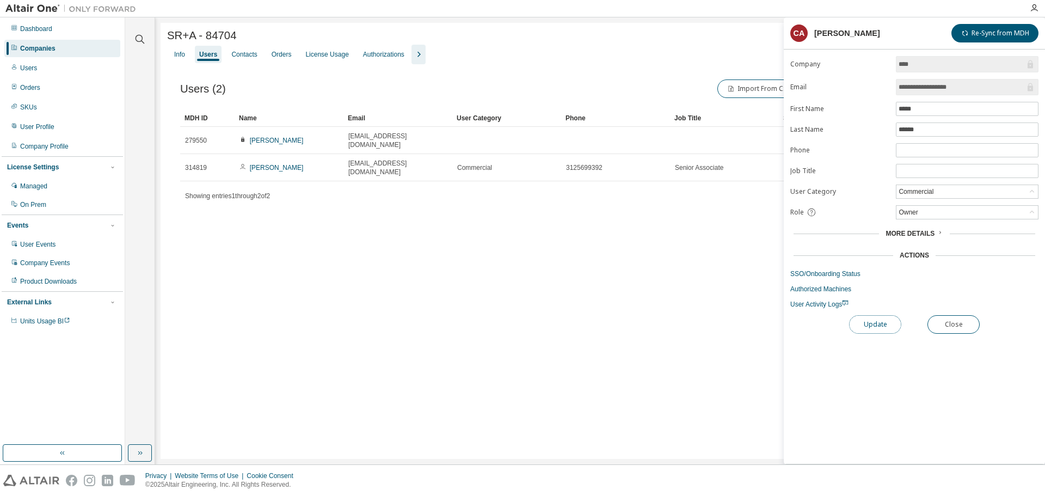
click at [891, 330] on button "Update" at bounding box center [875, 324] width 52 height 19
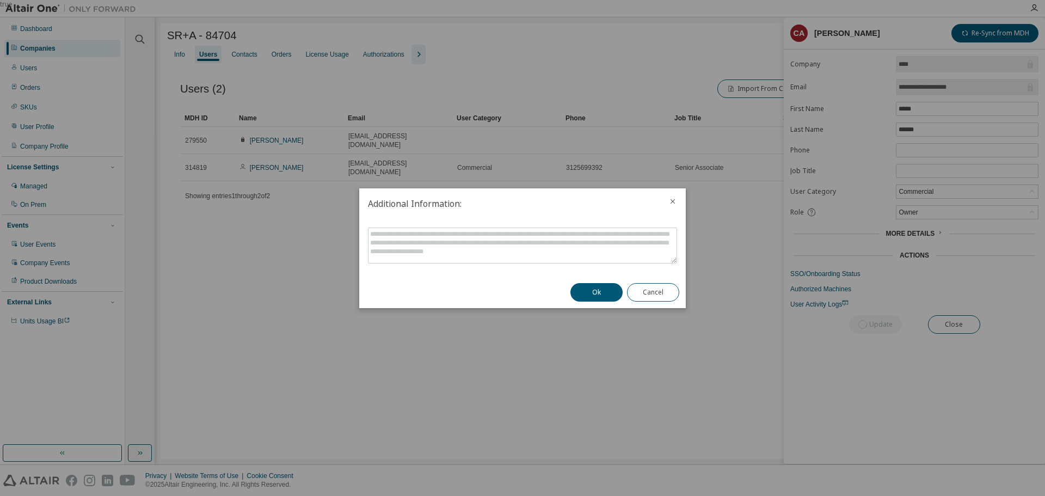
click at [605, 296] on button "Ok" at bounding box center [596, 292] width 52 height 19
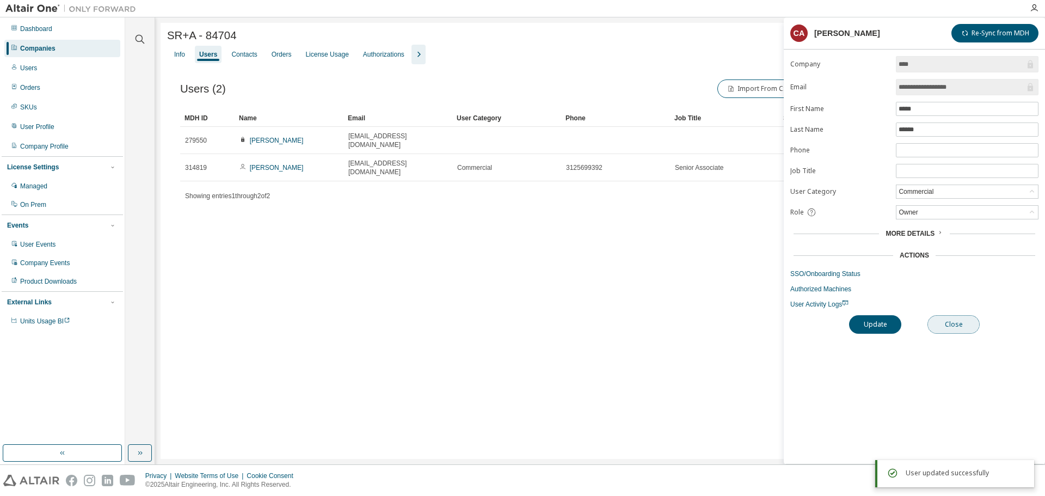
click at [960, 323] on button "Close" at bounding box center [953, 324] width 52 height 19
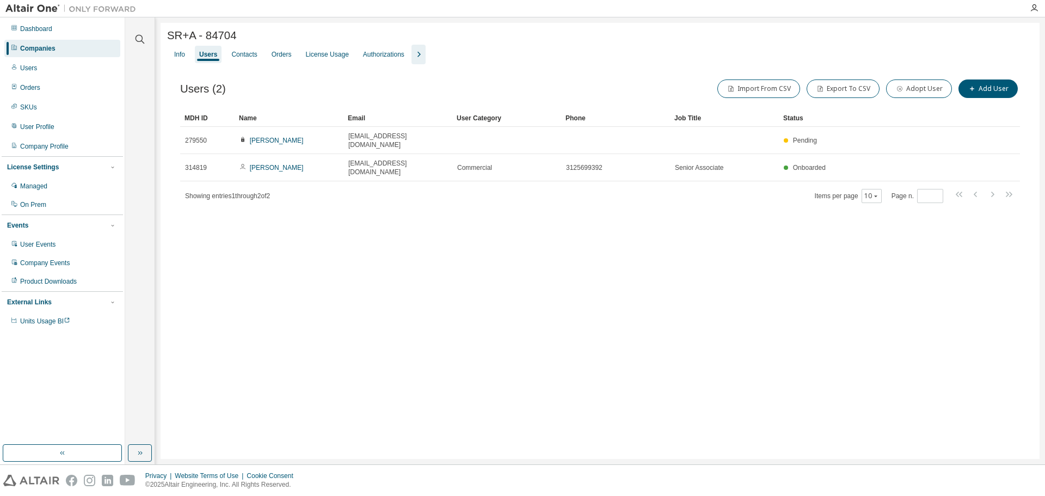
click at [76, 58] on div "Dashboard Companies Users Orders SKUs User Profile Company Profile License Sett…" at bounding box center [62, 175] width 121 height 312
click at [58, 71] on div "Users" at bounding box center [62, 67] width 116 height 17
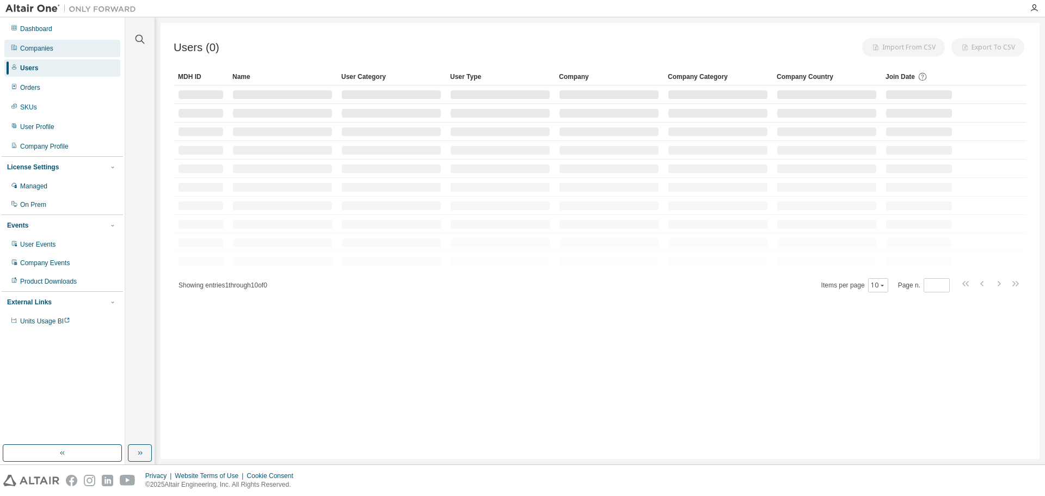
click at [51, 53] on div "Companies" at bounding box center [62, 48] width 116 height 17
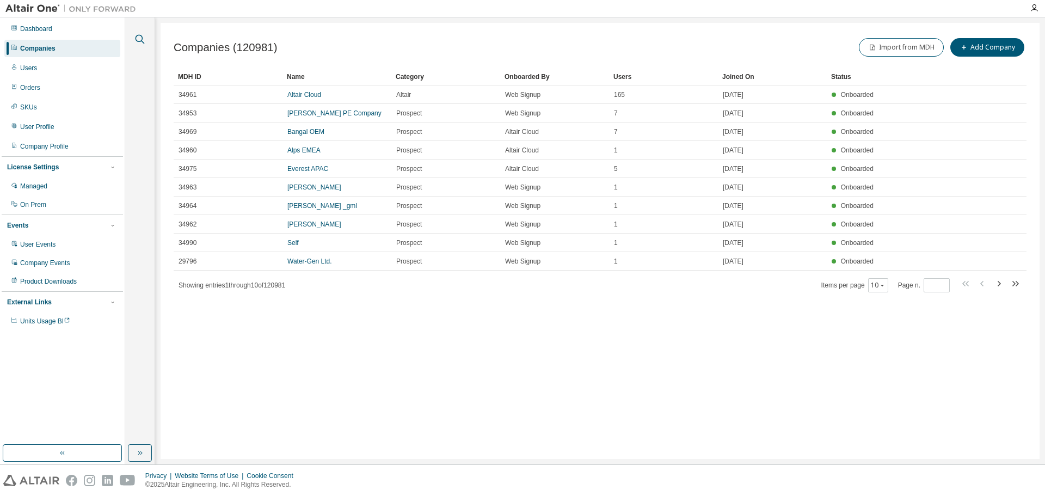
click at [143, 38] on icon "button" at bounding box center [139, 39] width 13 height 13
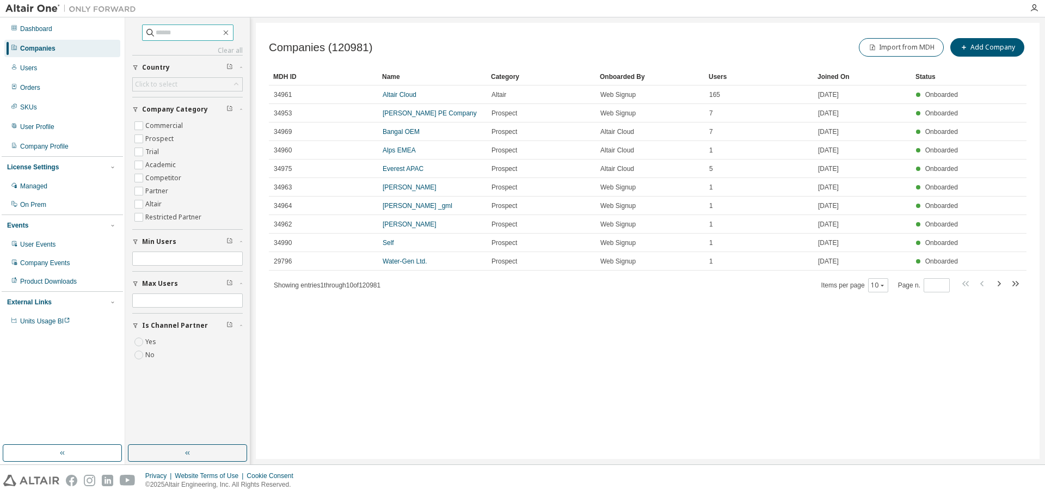
click at [171, 30] on input "text" at bounding box center [188, 32] width 65 height 11
paste input "**********"
type input "**********"
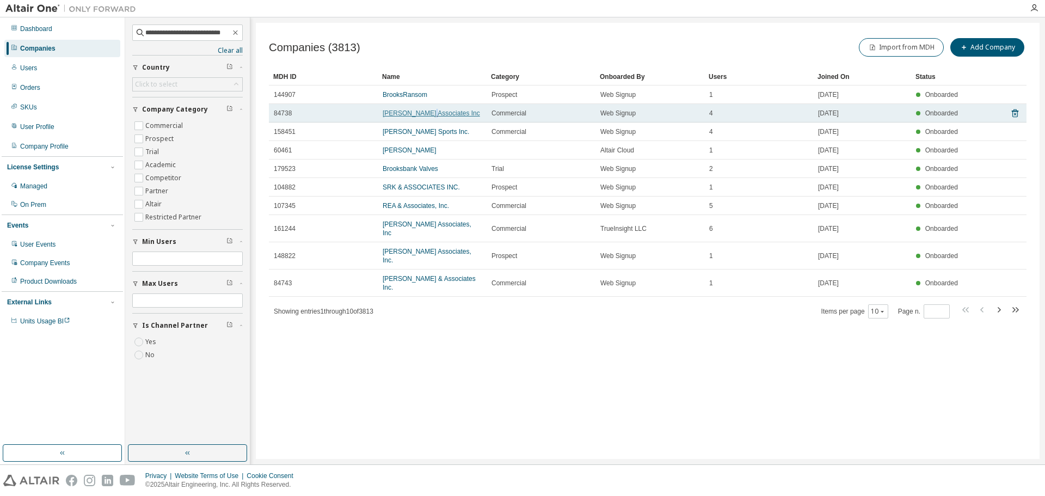
click at [431, 117] on link "[PERSON_NAME] Associates Inc" at bounding box center [431, 113] width 97 height 8
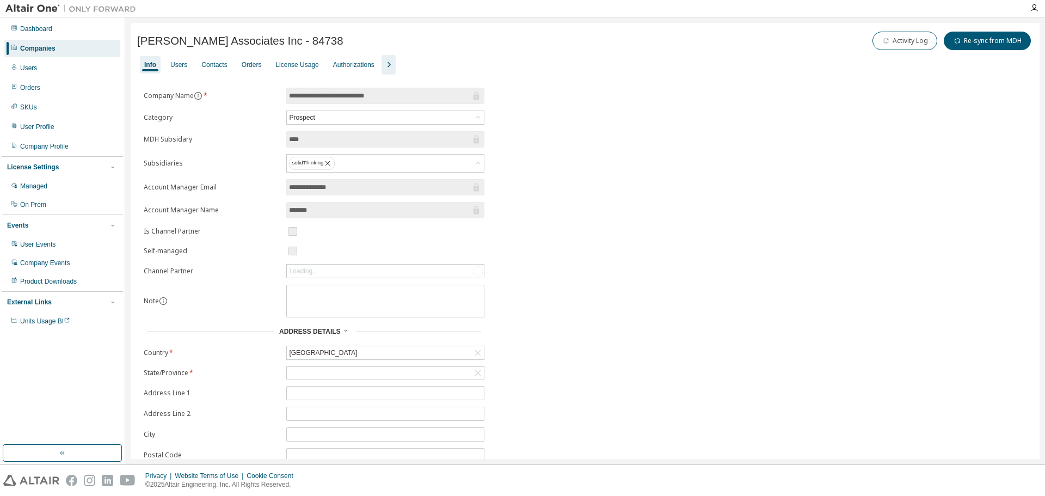
click at [297, 64] on div "License Usage" at bounding box center [296, 64] width 43 height 9
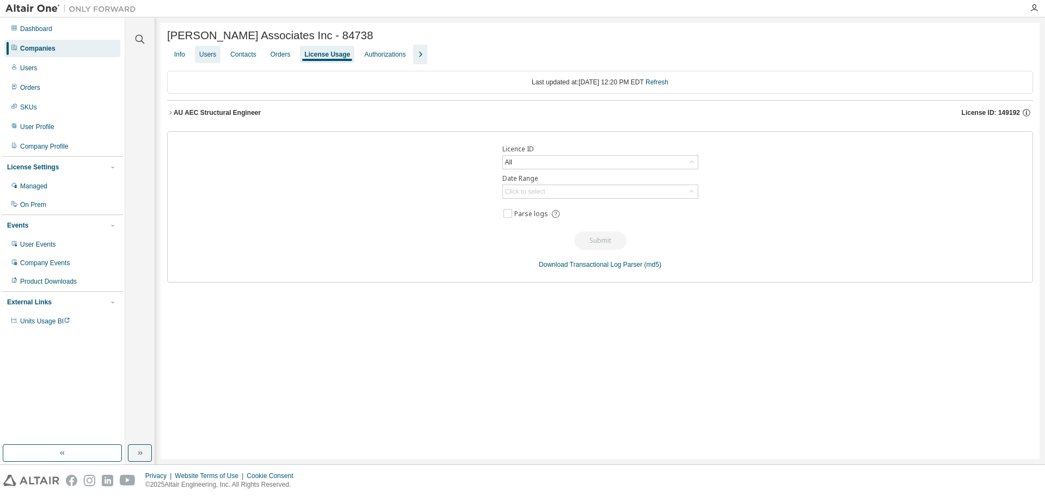
click at [212, 59] on div "Users" at bounding box center [207, 54] width 17 height 9
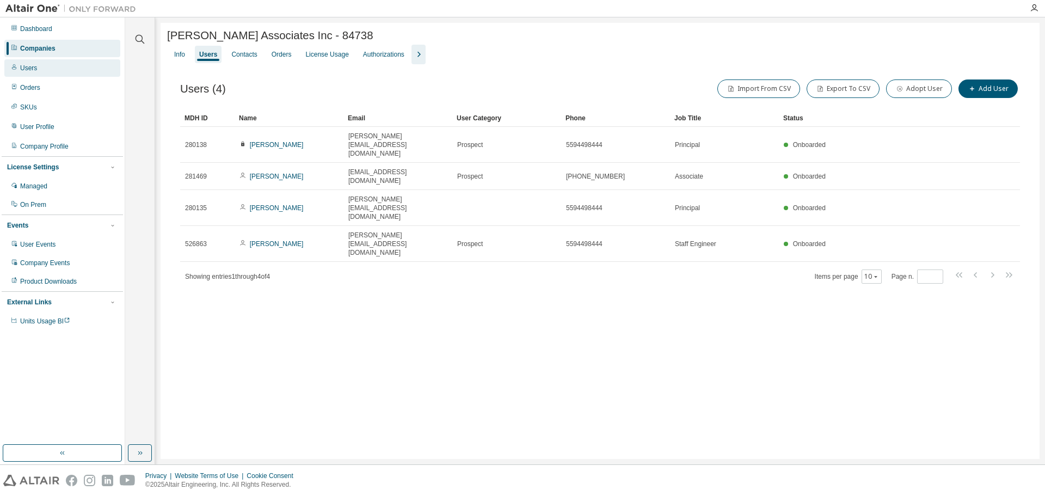
click at [67, 65] on div "Users" at bounding box center [62, 67] width 116 height 17
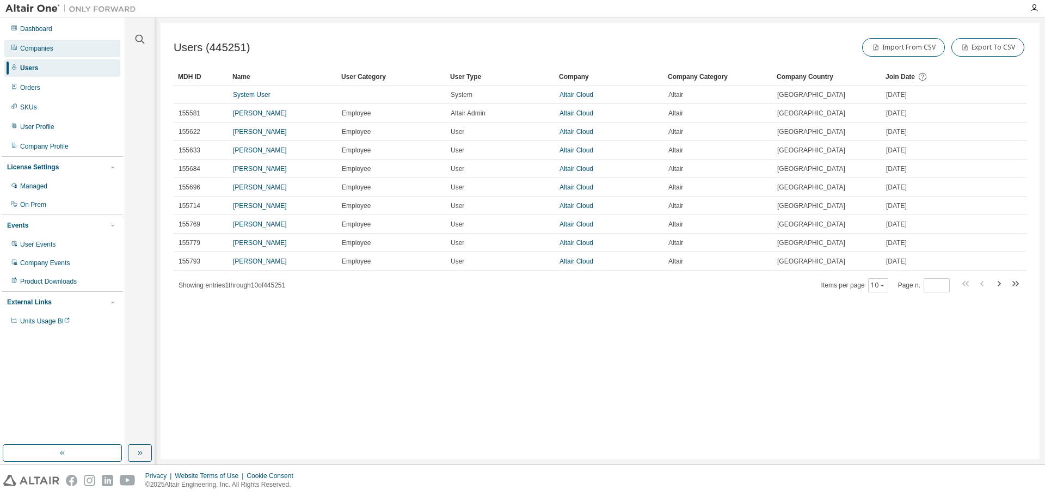
click at [63, 48] on div "Companies" at bounding box center [62, 48] width 116 height 17
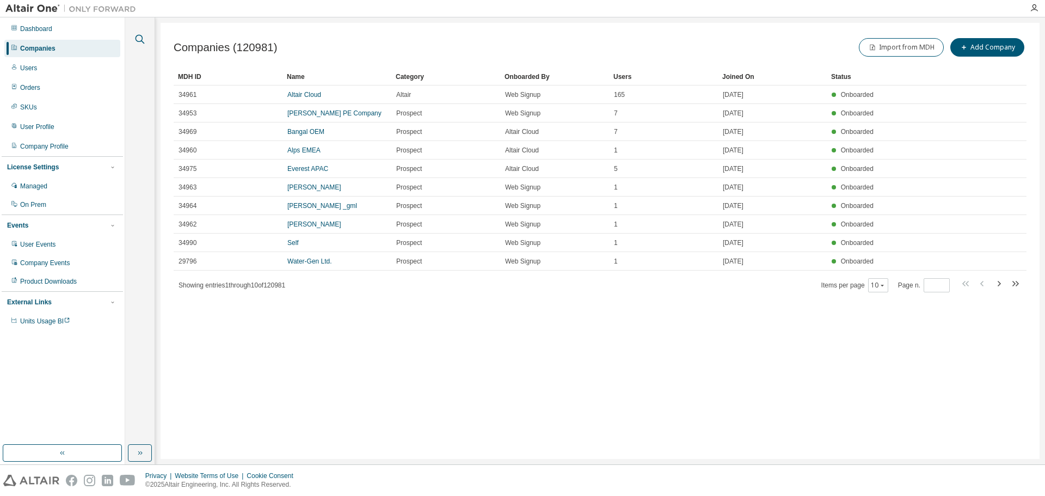
click at [141, 36] on icon "button" at bounding box center [139, 39] width 13 height 13
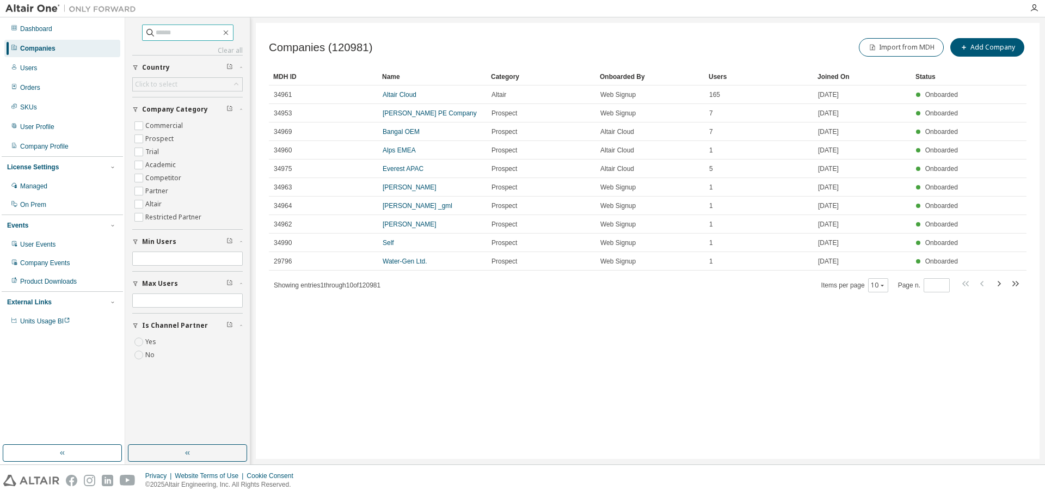
click at [191, 32] on input "text" at bounding box center [188, 32] width 65 height 11
paste input "**********"
click at [158, 32] on input "**********" at bounding box center [188, 32] width 65 height 11
type input "**********"
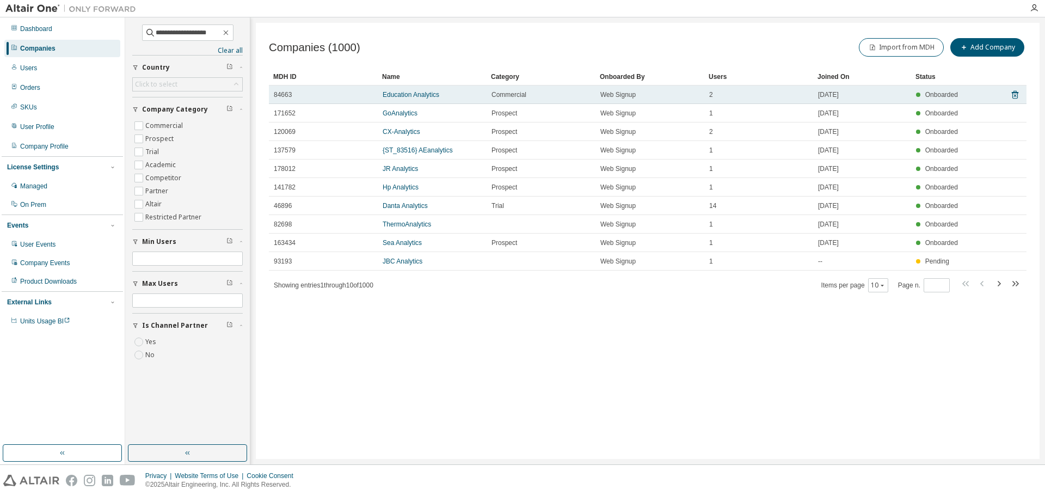
click at [407, 86] on td "Education Analytics" at bounding box center [432, 94] width 109 height 19
click at [402, 94] on link "Education Analytics" at bounding box center [411, 95] width 57 height 8
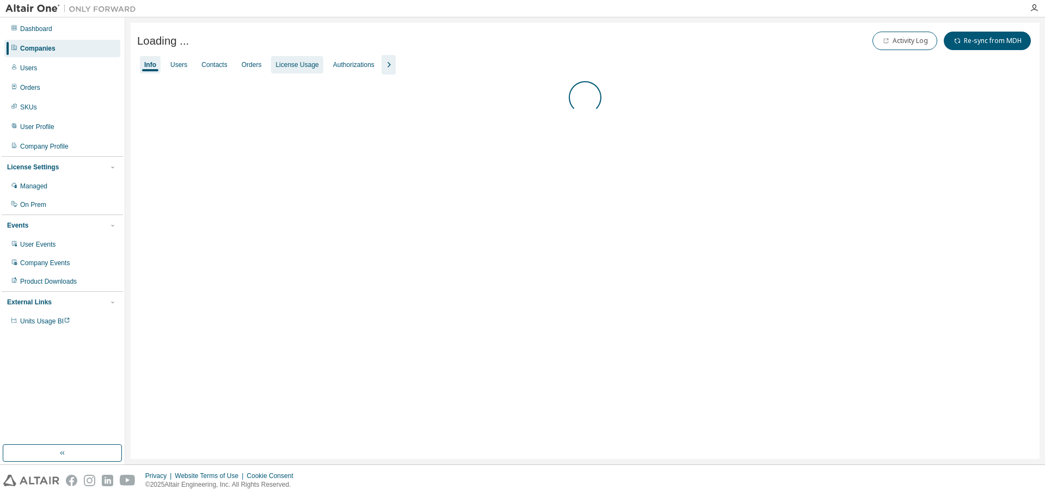
click at [286, 69] on div "License Usage" at bounding box center [297, 64] width 52 height 17
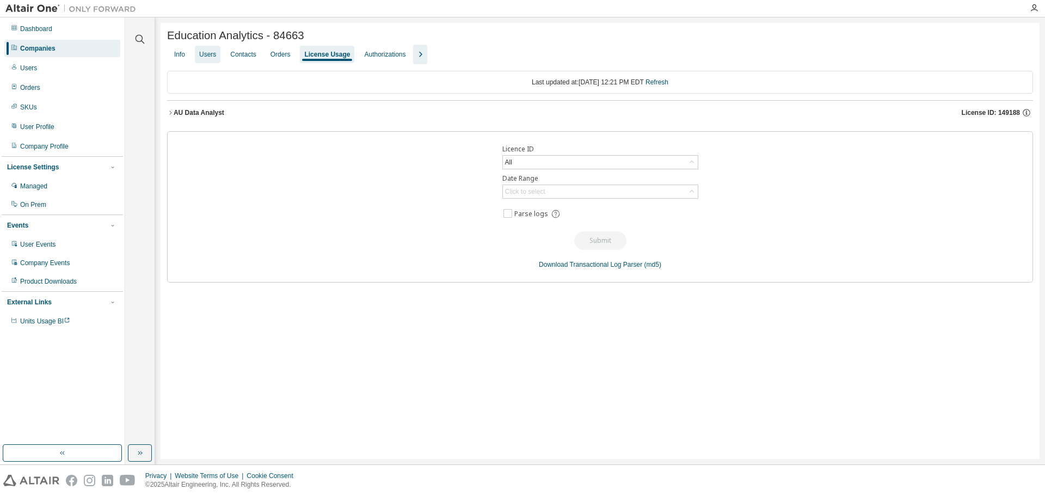
click at [212, 53] on div "Users" at bounding box center [208, 54] width 26 height 17
